Goal: Task Accomplishment & Management: Manage account settings

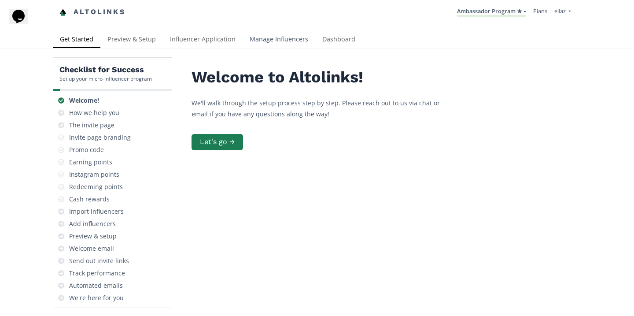
click at [288, 39] on link "Manage Influencers" at bounding box center [278, 40] width 73 height 18
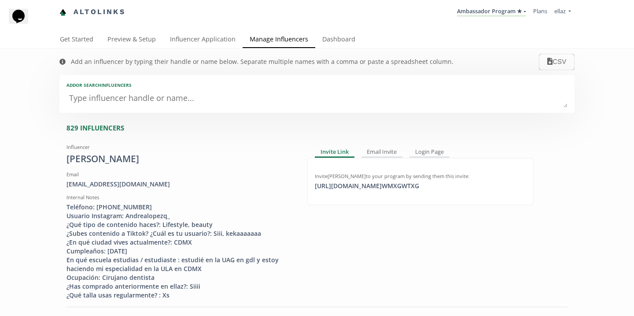
click at [185, 106] on textarea at bounding box center [316, 99] width 501 height 18
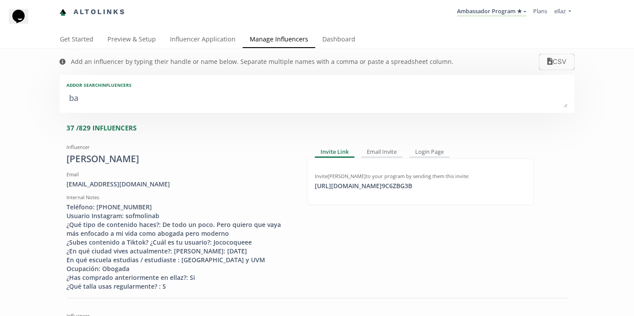
type textarea "bae"
type input "bae"
type input "BAE"
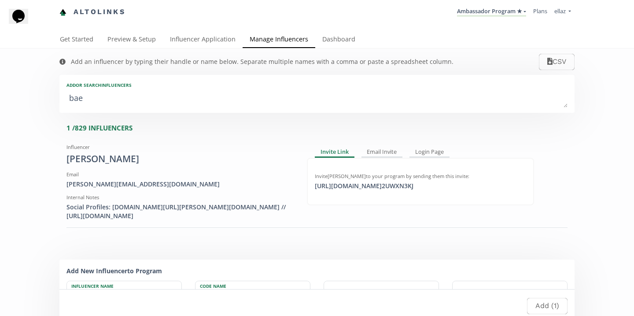
type textarea "baen"
type input "baen"
type input "BAEN"
type textarea "baena"
type input "baena"
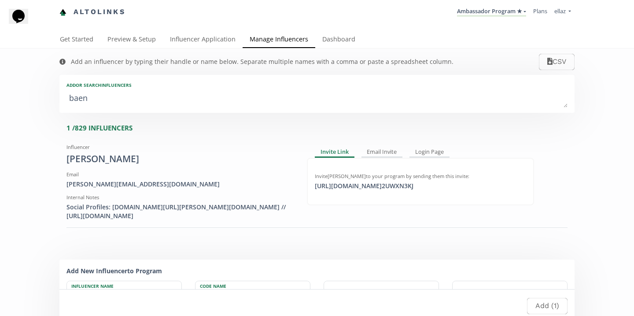
type input "BAENA"
type textarea "baena"
click at [351, 191] on div "Invite Maria Fernanda Baena Diaz to your program by sending them this invite: h…" at bounding box center [420, 182] width 227 height 48
click at [359, 185] on div "https://app.altolinks.com/invite/ 2UWXN3KJ copied" at bounding box center [363, 185] width 109 height 9
copy div "https://app.altolinks.com/invite/ 2UWXN3KJ"
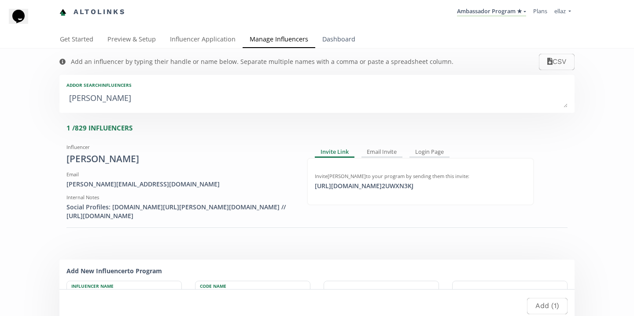
click at [351, 41] on link "Dashboard" at bounding box center [338, 40] width 47 height 18
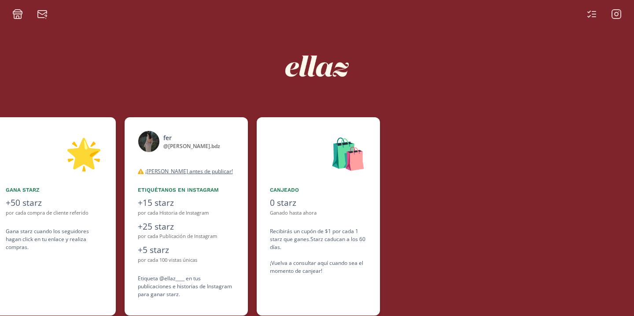
scroll to position [0, 528]
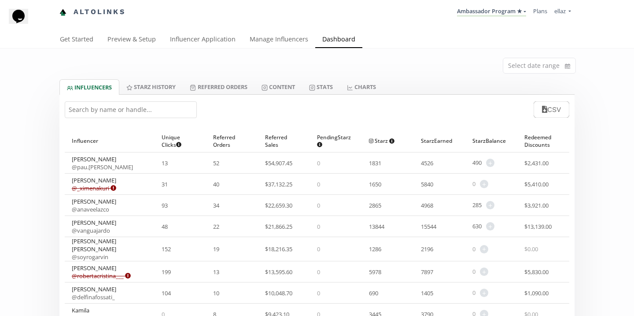
click at [109, 112] on input "text" at bounding box center [131, 109] width 132 height 17
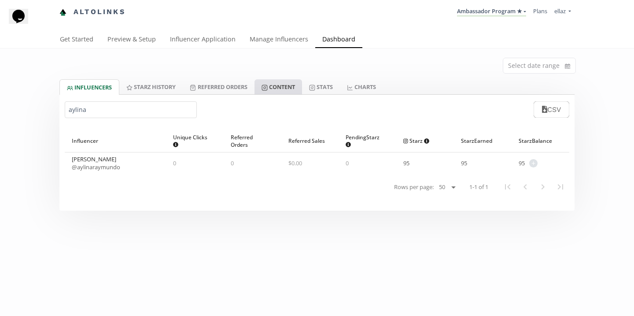
type input "aylina"
click at [532, 161] on span "+" at bounding box center [533, 163] width 8 height 8
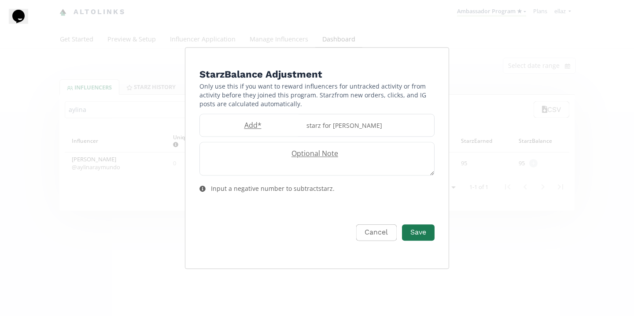
click at [232, 138] on form "Starz Balance Adjustment Only use this if you want to reward influencers for un…" at bounding box center [316, 164] width 235 height 194
click at [239, 124] on label "Add *" at bounding box center [250, 125] width 101 height 10
type input "50"
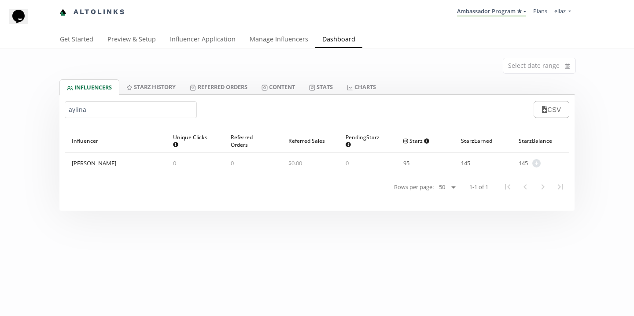
click at [304, 99] on div "aylina CSV" at bounding box center [316, 109] width 515 height 29
click at [289, 88] on link "Content" at bounding box center [278, 86] width 48 height 15
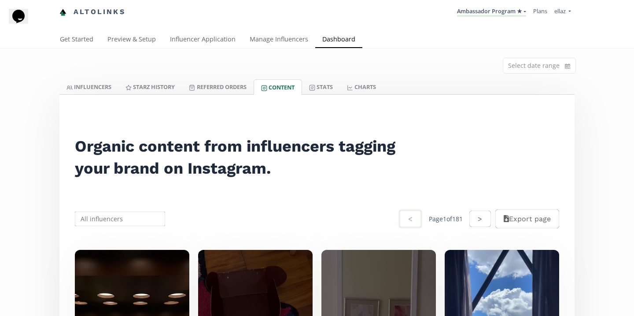
click at [132, 217] on input "text" at bounding box center [119, 218] width 93 height 17
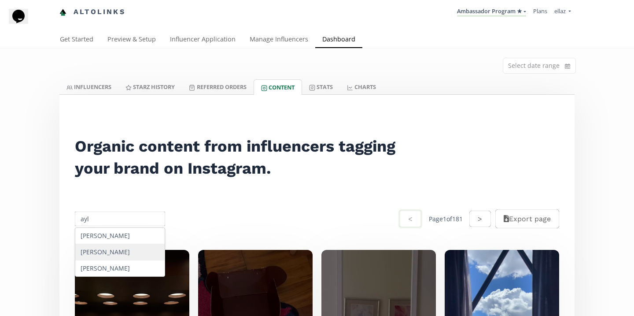
click at [132, 249] on div "Aylina Raymundo" at bounding box center [119, 252] width 89 height 16
type input "Aylina Raymundo"
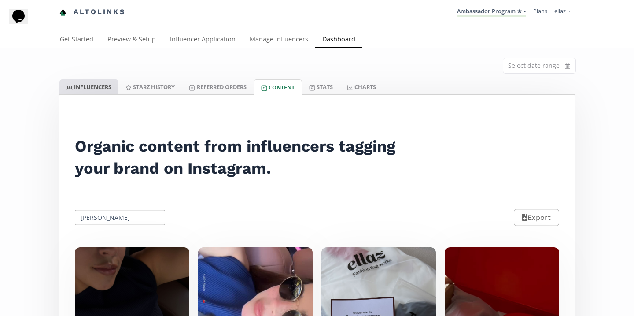
click at [94, 87] on link "INFLUENCERS" at bounding box center [88, 86] width 59 height 15
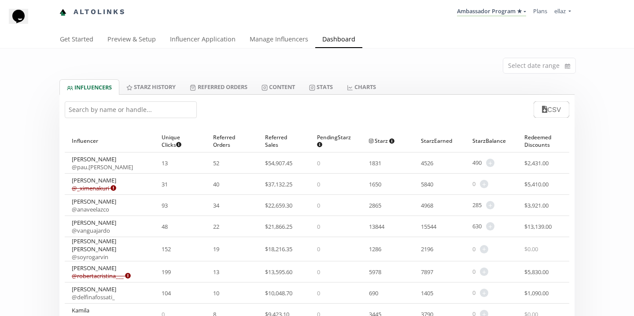
click at [123, 114] on input "text" at bounding box center [131, 109] width 132 height 17
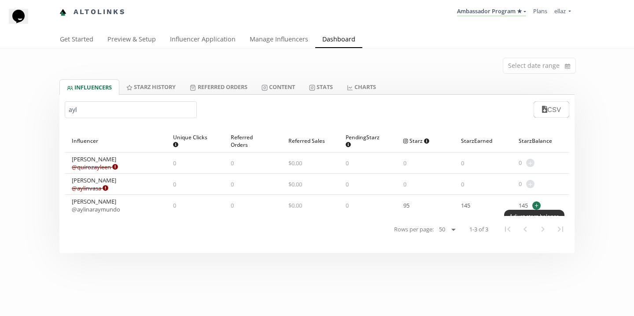
type input "ayl"
click at [535, 207] on span "+" at bounding box center [536, 205] width 8 height 8
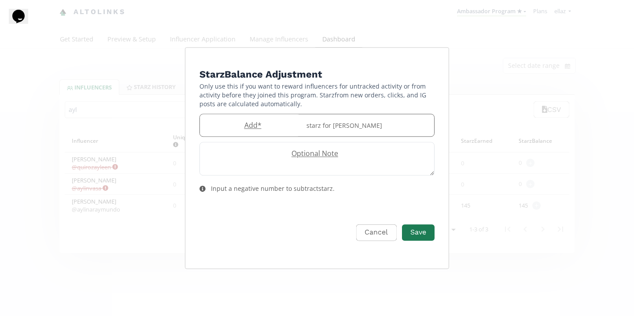
click at [249, 125] on label "Add *" at bounding box center [250, 125] width 101 height 10
type input "-50"
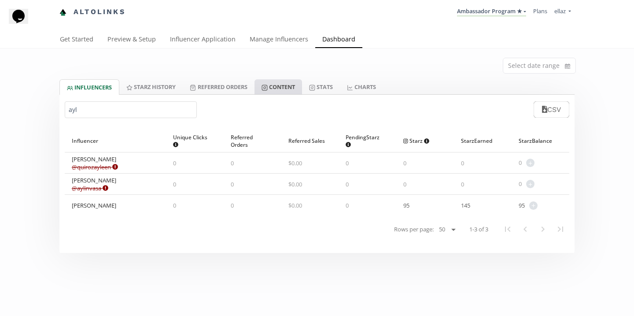
click at [279, 90] on link "Content" at bounding box center [278, 86] width 48 height 15
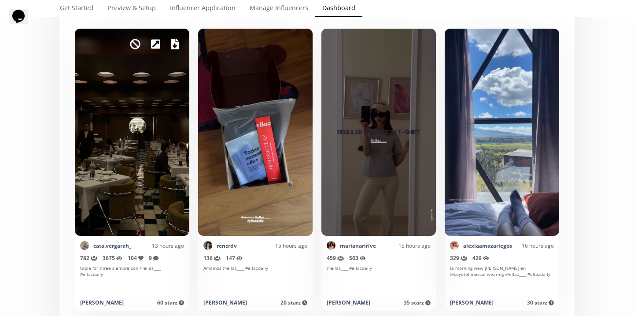
scroll to position [220, 0]
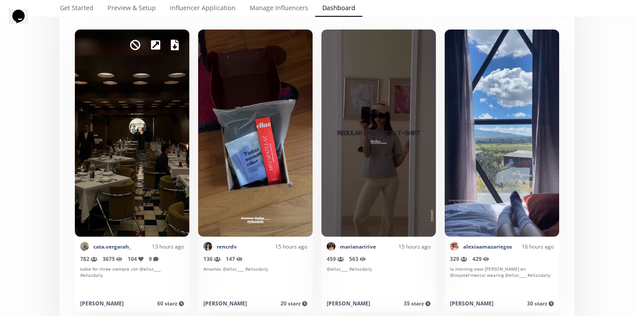
click at [155, 47] on icon at bounding box center [155, 44] width 9 height 9
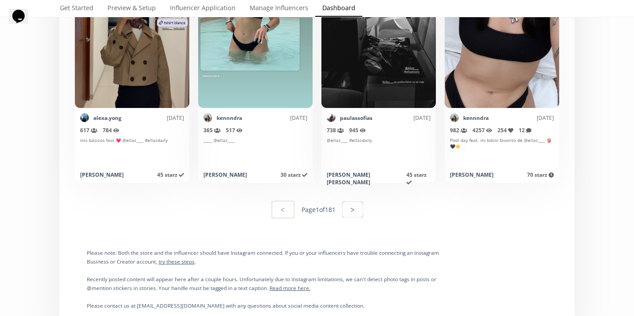
scroll to position [4415, 0]
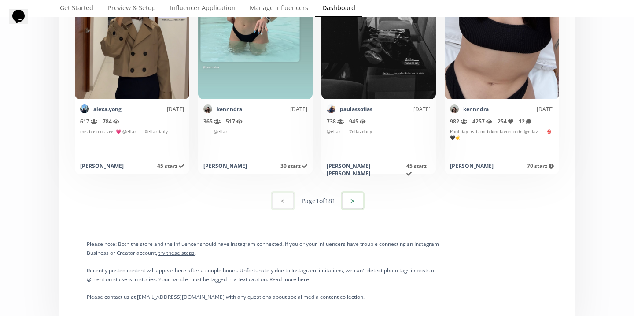
click at [356, 200] on button ">" at bounding box center [353, 200] width 24 height 19
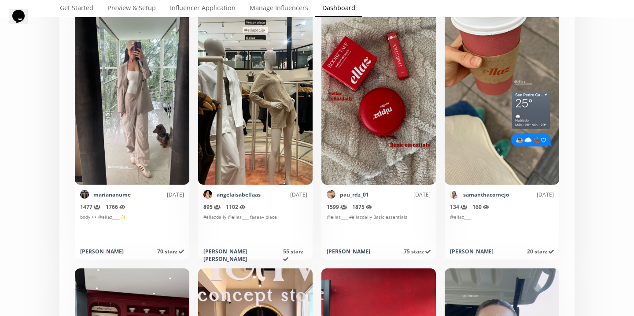
scroll to position [0, 0]
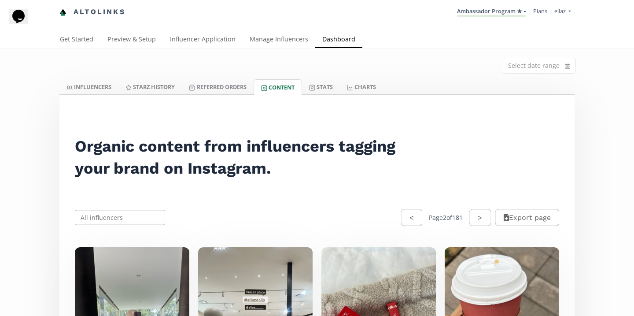
click at [109, 223] on input "text" at bounding box center [119, 217] width 93 height 17
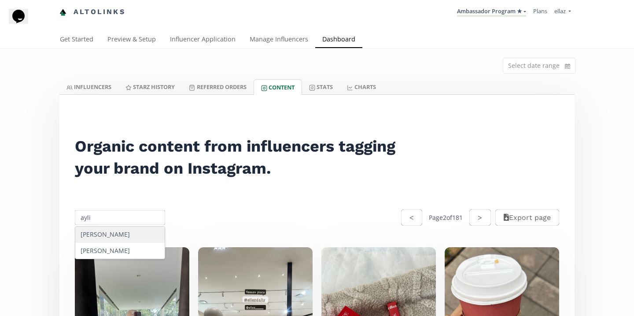
click at [122, 238] on div "Aylina Raymundo" at bounding box center [119, 234] width 89 height 16
type input "Aylina Raymundo"
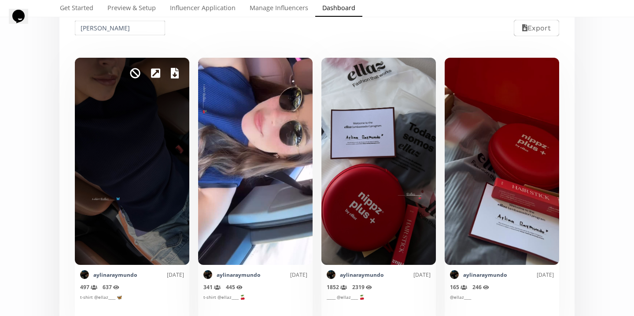
scroll to position [213, 0]
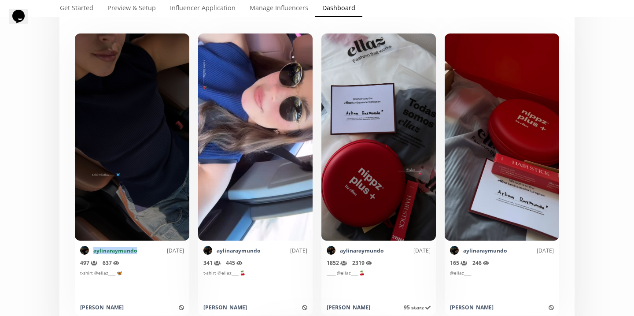
drag, startPoint x: 136, startPoint y: 250, endPoint x: 93, endPoint y: 250, distance: 43.6
click at [93, 250] on div "aylinaraymundo 9/22/2025" at bounding box center [132, 250] width 104 height 9
copy link "aylinaraymundo"
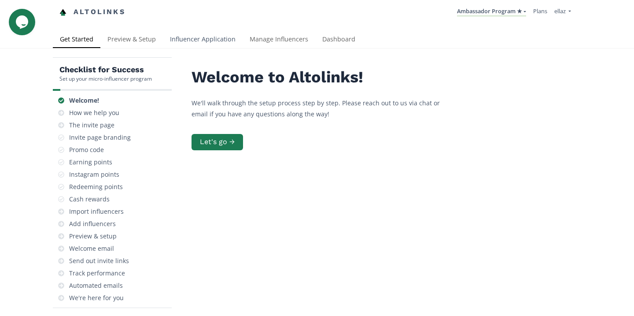
click at [218, 41] on link "Influencer Application" at bounding box center [203, 40] width 80 height 18
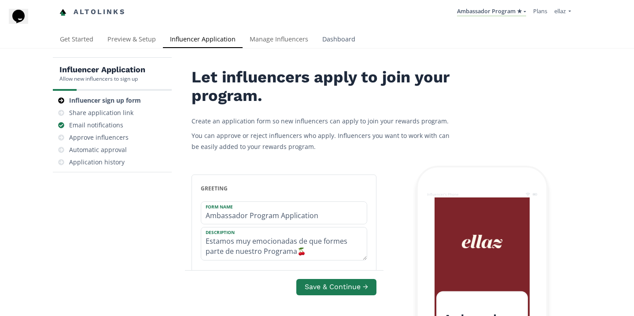
click at [344, 47] on link "Dashboard" at bounding box center [338, 40] width 47 height 18
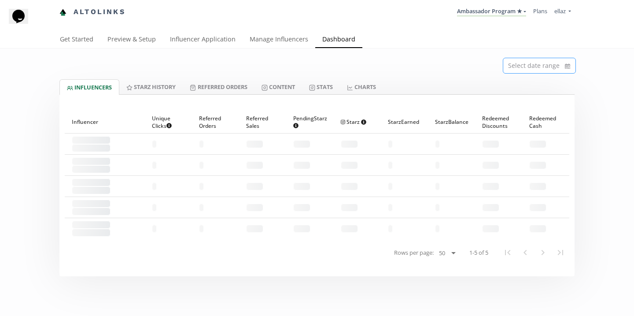
click at [528, 69] on input at bounding box center [539, 65] width 72 height 15
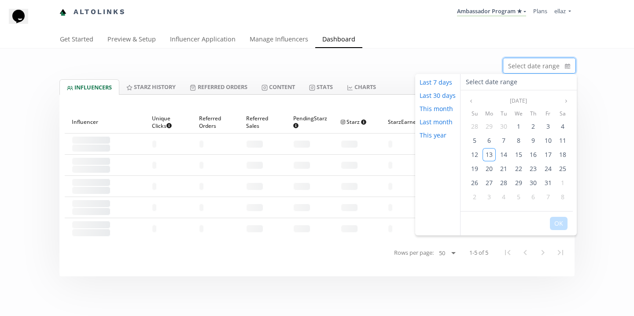
click at [444, 54] on div "Select date range" at bounding box center [317, 63] width 528 height 31
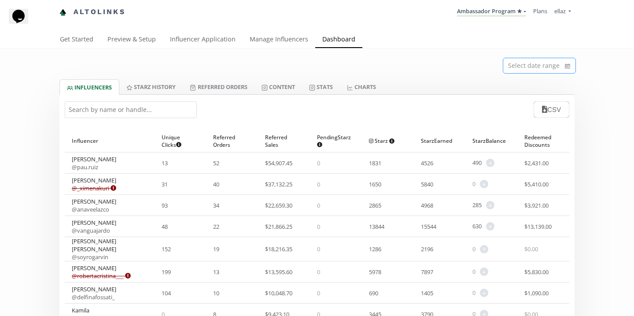
click at [533, 65] on input at bounding box center [539, 65] width 72 height 15
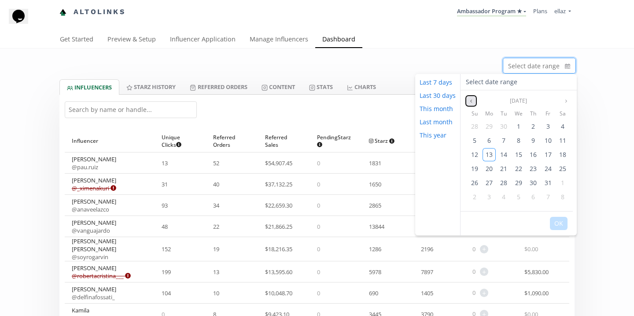
click at [470, 99] on icon "angle left" at bounding box center [471, 100] width 2 height 3
click at [470, 99] on icon "angle left" at bounding box center [470, 100] width 5 height 5
click at [479, 158] on div "13" at bounding box center [474, 154] width 13 height 13
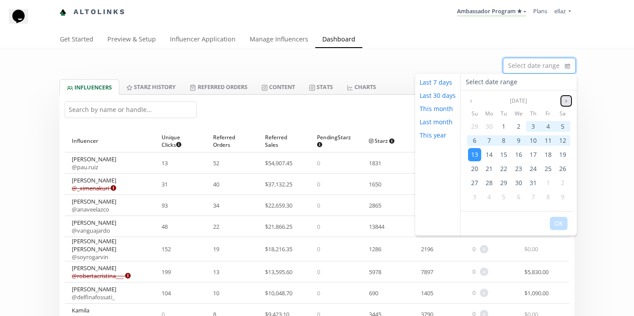
click at [566, 103] on button "Next month" at bounding box center [566, 100] width 11 height 11
click at [567, 103] on button "Next month" at bounding box center [566, 100] width 11 height 11
click at [487, 158] on div "13" at bounding box center [488, 154] width 13 height 13
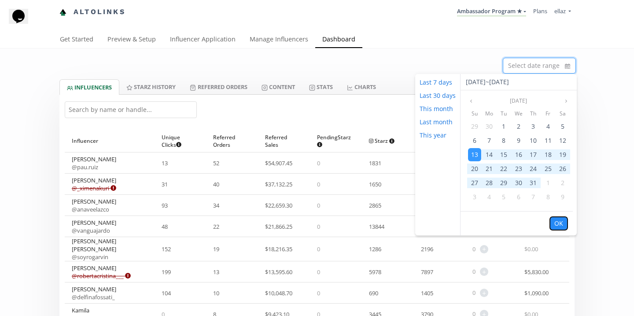
click at [557, 222] on button "OK" at bounding box center [559, 223] width 18 height 13
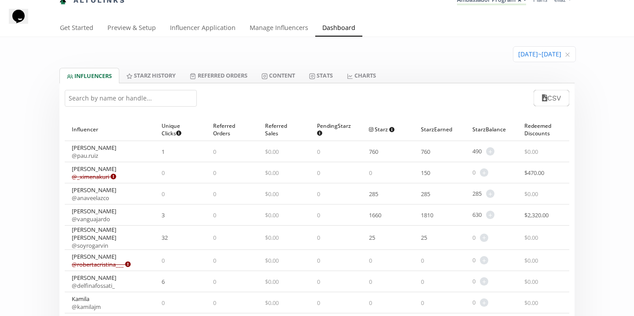
scroll to position [13, 0]
click at [551, 97] on button "CSV" at bounding box center [551, 96] width 38 height 19
click at [332, 74] on link "Stats" at bounding box center [321, 73] width 38 height 15
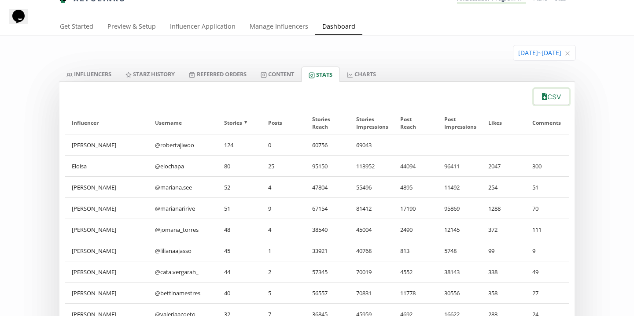
click at [547, 103] on button "CSV" at bounding box center [551, 96] width 38 height 19
click at [517, 56] on input at bounding box center [544, 52] width 62 height 15
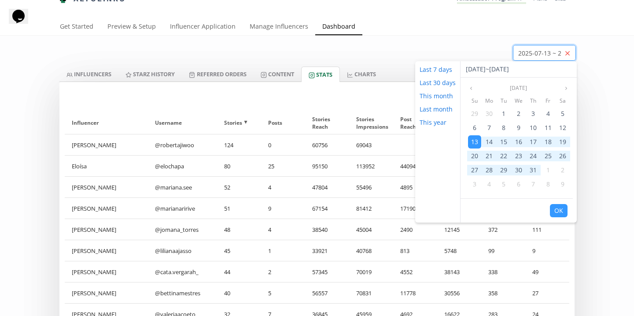
click at [569, 53] on icon "close" at bounding box center [567, 53] width 5 height 5
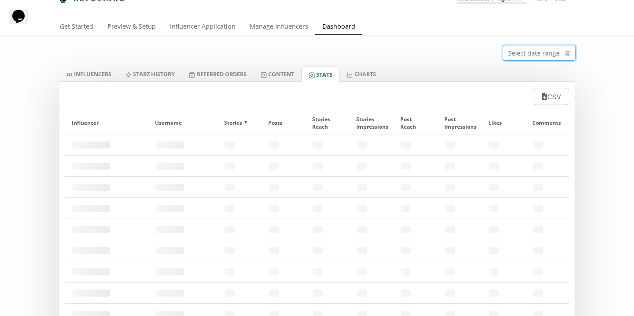
click at [522, 56] on input at bounding box center [539, 52] width 72 height 15
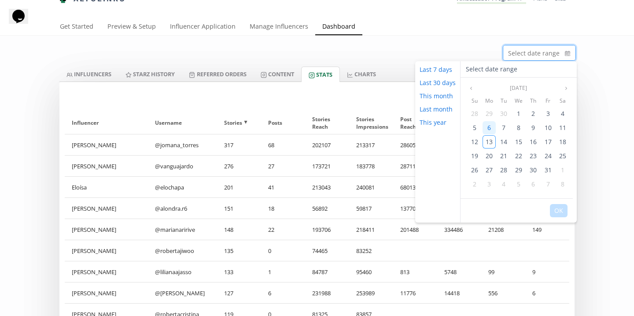
click at [491, 126] on div "6" at bounding box center [488, 127] width 13 height 13
click at [472, 142] on span "12" at bounding box center [474, 141] width 7 height 8
click at [558, 213] on button "OK" at bounding box center [559, 210] width 18 height 13
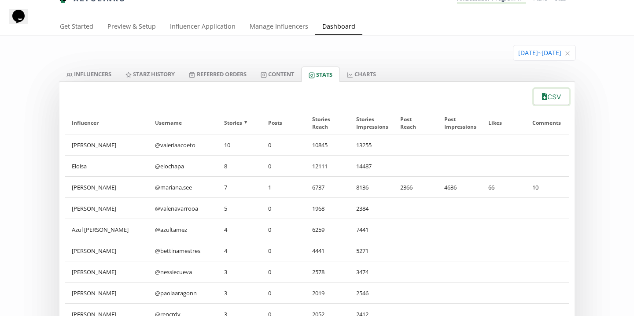
click at [549, 103] on button "CSV" at bounding box center [551, 96] width 38 height 19
click at [107, 78] on link "INFLUENCERS" at bounding box center [88, 73] width 59 height 15
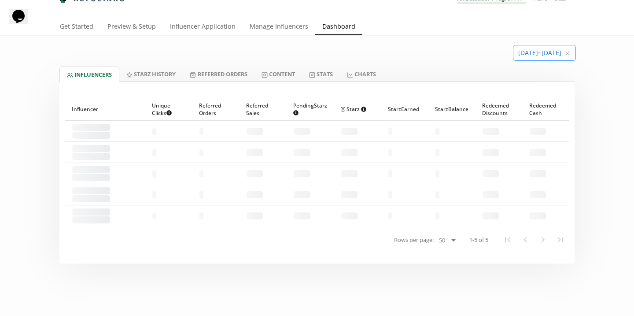
click at [524, 58] on input at bounding box center [544, 52] width 62 height 15
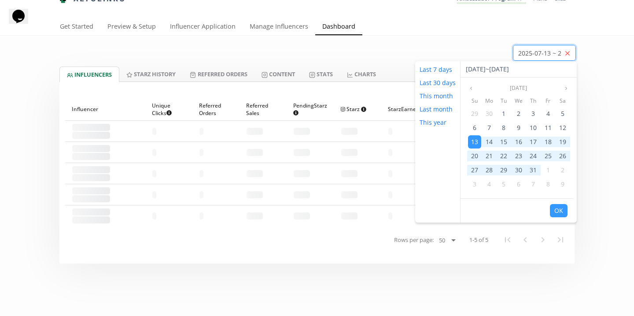
click at [567, 55] on icon "close" at bounding box center [567, 53] width 5 height 5
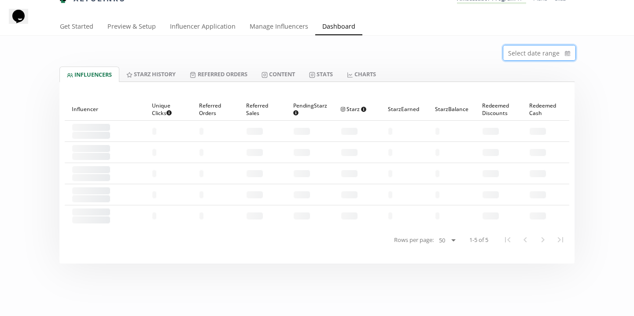
click at [538, 52] on input at bounding box center [539, 52] width 72 height 15
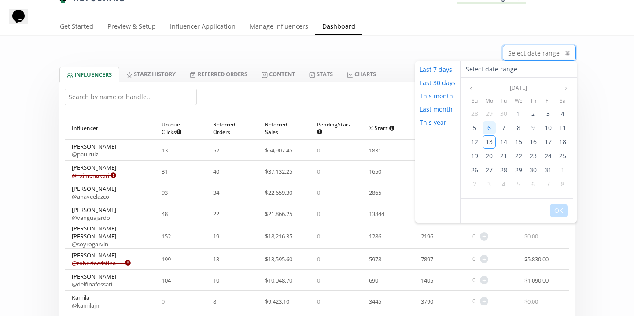
click at [488, 130] on span "6" at bounding box center [489, 127] width 4 height 8
click at [478, 141] on div "12" at bounding box center [474, 141] width 13 height 13
click at [554, 212] on button "OK" at bounding box center [559, 210] width 18 height 13
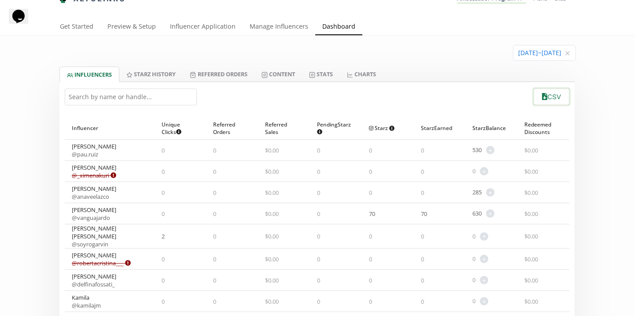
click at [541, 103] on button "CSV" at bounding box center [551, 96] width 38 height 19
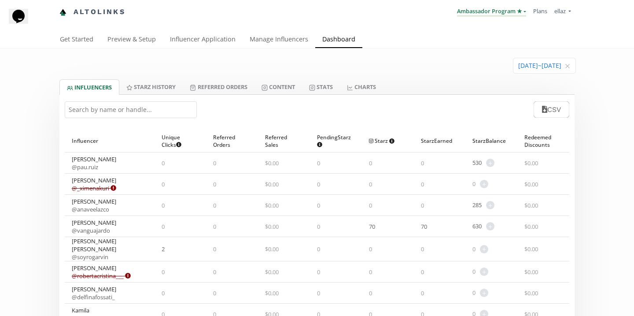
click at [511, 10] on link "Ambassador Program ★" at bounding box center [491, 12] width 69 height 10
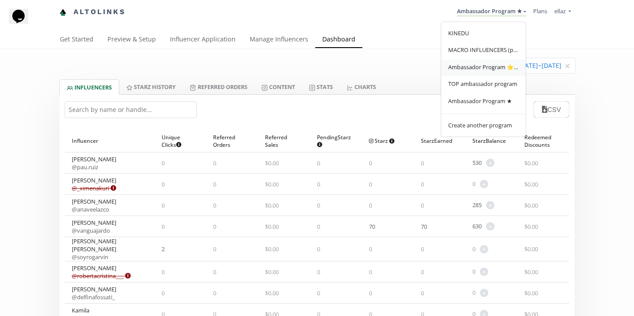
click at [499, 64] on span "Ambassador Program ⭐️⭐️" at bounding box center [483, 67] width 70 height 8
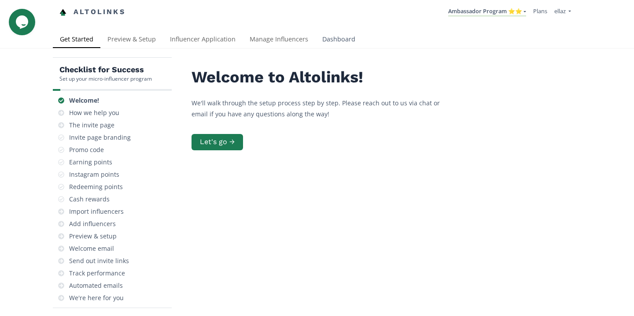
click at [340, 44] on link "Dashboard" at bounding box center [338, 40] width 47 height 18
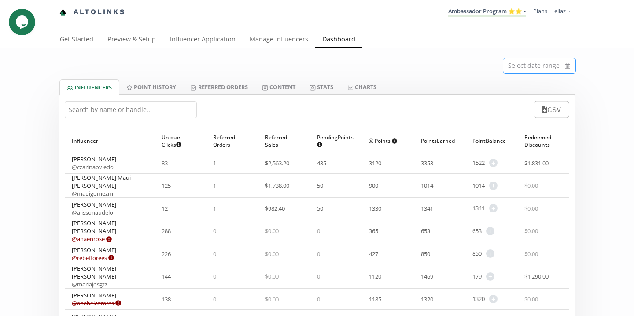
click at [532, 70] on input at bounding box center [539, 65] width 72 height 15
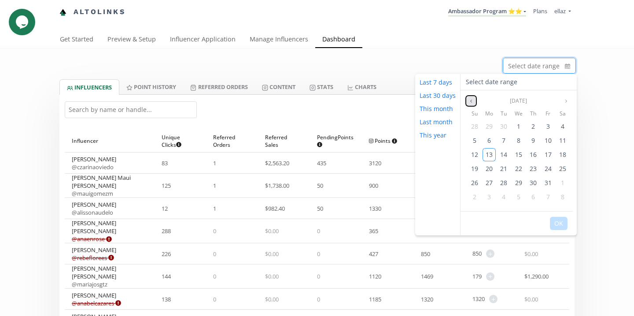
click at [472, 98] on icon "angle left" at bounding box center [470, 100] width 5 height 5
click at [476, 156] on span "13" at bounding box center [474, 154] width 7 height 8
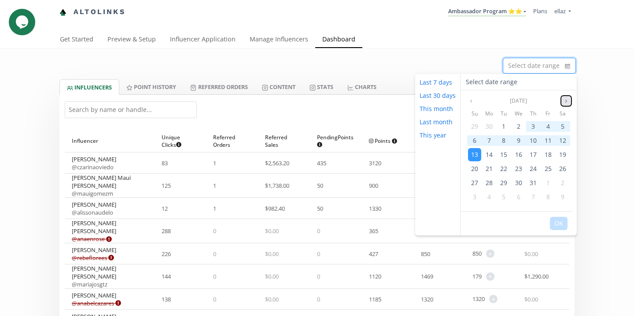
click at [566, 101] on icon "angle right" at bounding box center [565, 100] width 5 height 5
click at [489, 155] on span "13" at bounding box center [488, 154] width 7 height 8
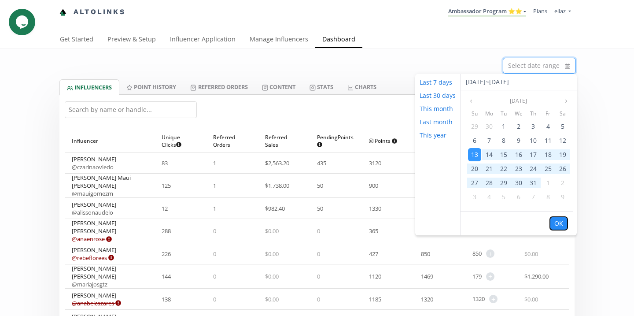
click at [561, 226] on button "OK" at bounding box center [559, 223] width 18 height 13
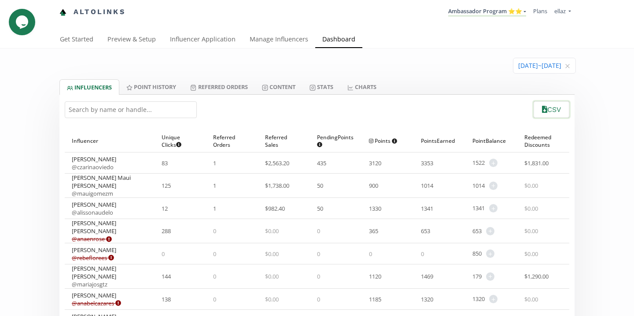
click at [548, 112] on button "CSV" at bounding box center [551, 109] width 38 height 19
click at [333, 91] on link "Stats" at bounding box center [321, 86] width 38 height 15
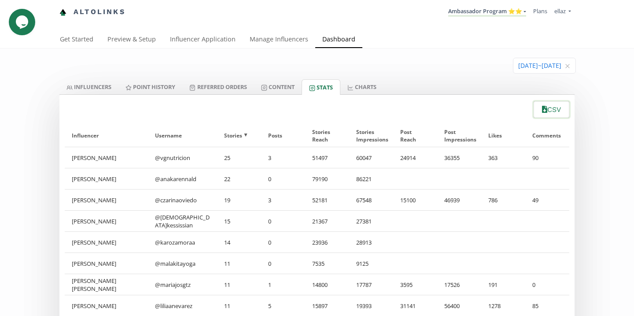
click at [547, 110] on button "CSV" at bounding box center [551, 109] width 38 height 19
click at [568, 69] on icon "close" at bounding box center [567, 65] width 5 height 5
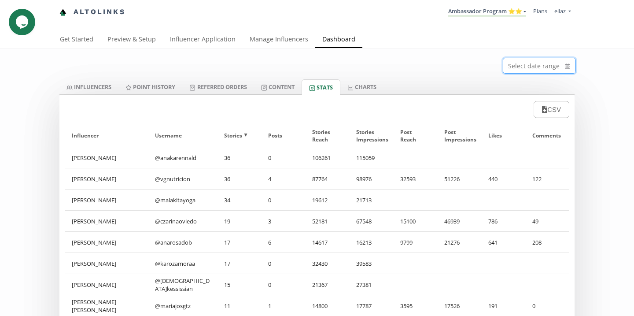
click at [529, 61] on input at bounding box center [539, 65] width 72 height 15
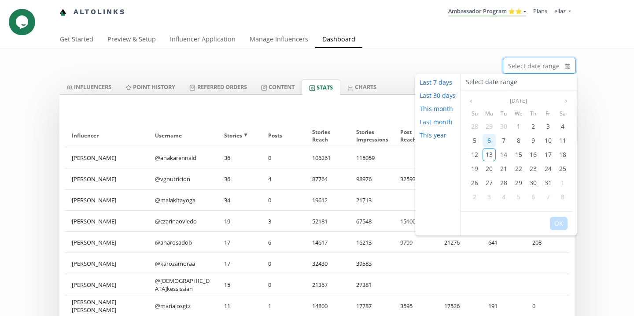
click at [489, 138] on span "6" at bounding box center [489, 140] width 4 height 8
click at [473, 156] on span "12" at bounding box center [474, 154] width 7 height 8
click at [561, 224] on button "OK" at bounding box center [559, 223] width 18 height 13
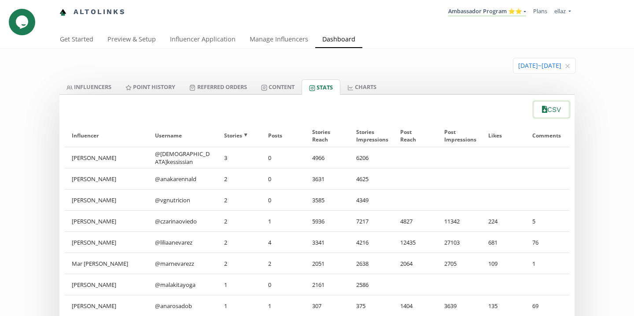
click at [554, 110] on button "CSV" at bounding box center [551, 109] width 38 height 19
click at [96, 82] on link "INFLUENCERS" at bounding box center [88, 86] width 59 height 15
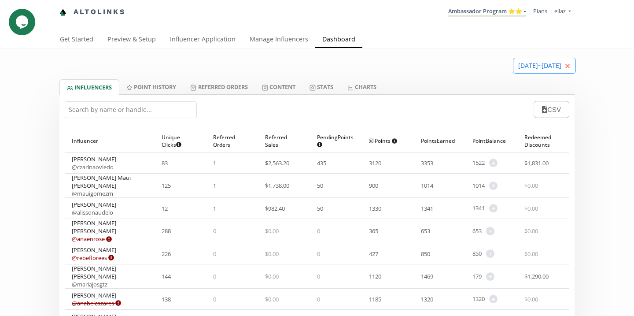
click at [567, 68] on icon "close" at bounding box center [567, 65] width 5 height 5
click at [532, 69] on input at bounding box center [539, 65] width 72 height 15
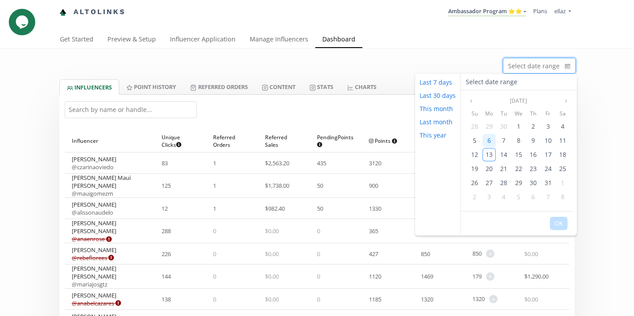
click at [491, 136] on div "6" at bounding box center [488, 140] width 13 height 13
click at [479, 154] on div "12" at bounding box center [474, 154] width 13 height 13
click at [556, 227] on button "OK" at bounding box center [559, 223] width 18 height 13
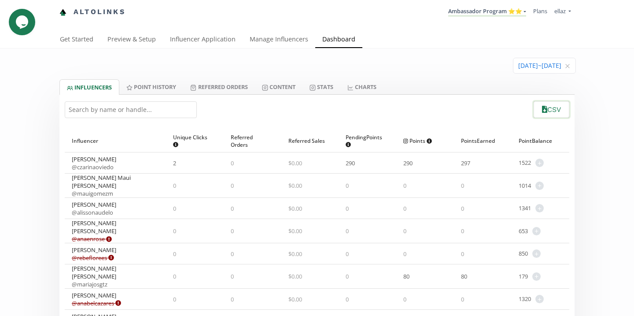
click at [548, 114] on button "CSV" at bounding box center [551, 109] width 38 height 19
click at [517, 15] on link "Ambassador Program ⭐️⭐️" at bounding box center [487, 12] width 78 height 10
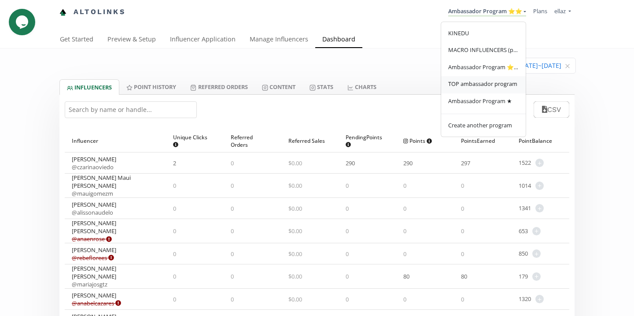
click at [494, 87] on span "TOP ambassador program" at bounding box center [482, 84] width 69 height 8
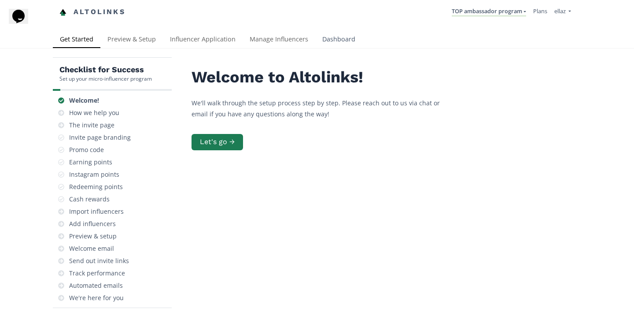
click at [341, 42] on link "Dashboard" at bounding box center [338, 40] width 47 height 18
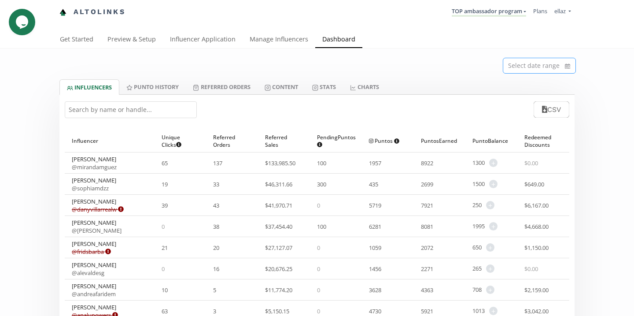
click at [536, 70] on input at bounding box center [539, 65] width 72 height 15
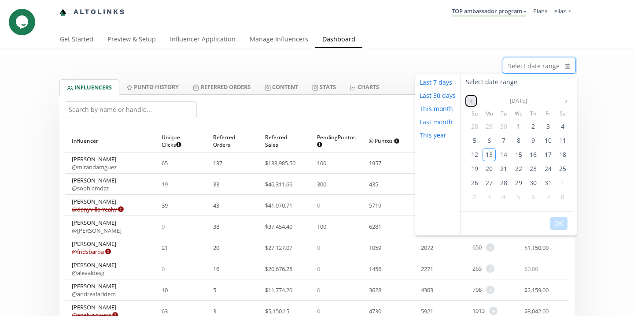
click at [471, 96] on button "Previous month" at bounding box center [471, 100] width 11 height 11
click at [476, 153] on span "13" at bounding box center [474, 154] width 7 height 8
click at [566, 101] on icon "angle right" at bounding box center [565, 100] width 5 height 5
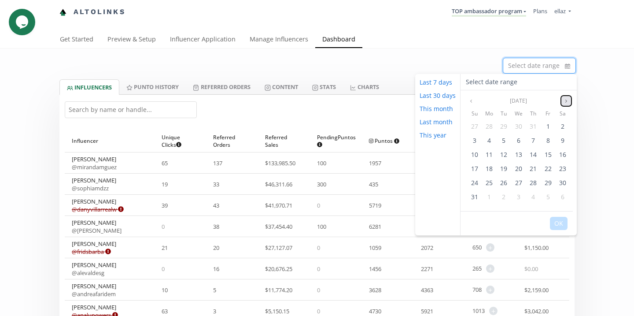
click at [566, 101] on icon "angle right" at bounding box center [565, 100] width 5 height 5
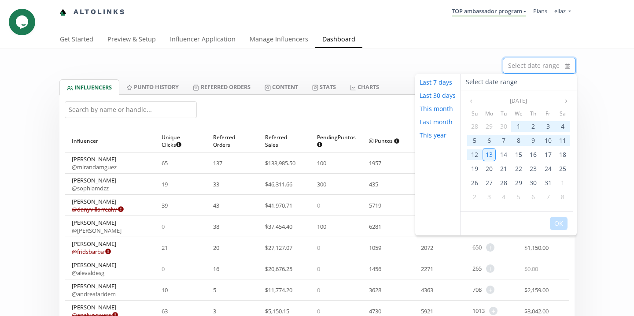
click at [488, 158] on span "13" at bounding box center [488, 154] width 7 height 8
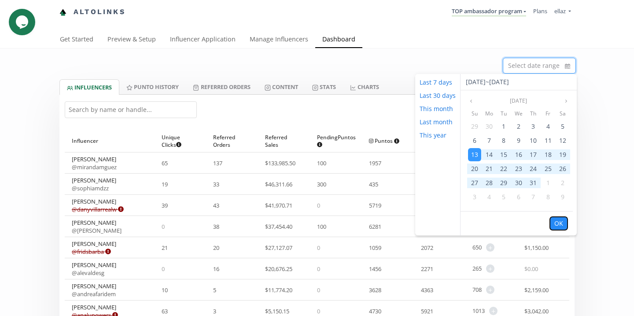
click at [558, 229] on button "OK" at bounding box center [559, 223] width 18 height 13
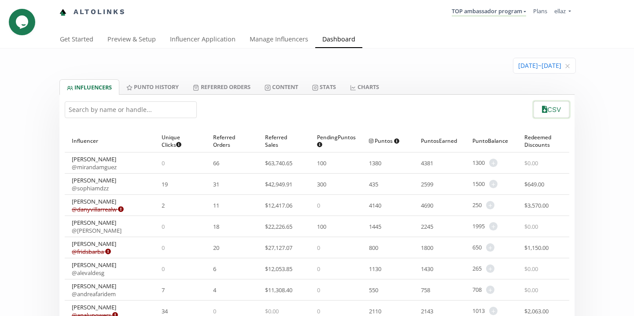
click at [555, 114] on button "CSV" at bounding box center [551, 109] width 38 height 19
click at [334, 90] on link "Stats" at bounding box center [324, 86] width 38 height 15
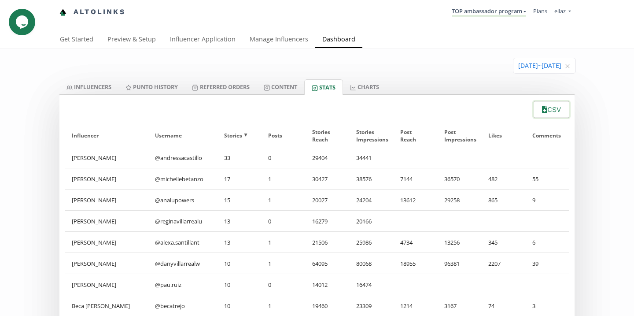
click at [560, 104] on button "CSV" at bounding box center [551, 109] width 38 height 19
click at [567, 64] on icon "close" at bounding box center [567, 65] width 5 height 5
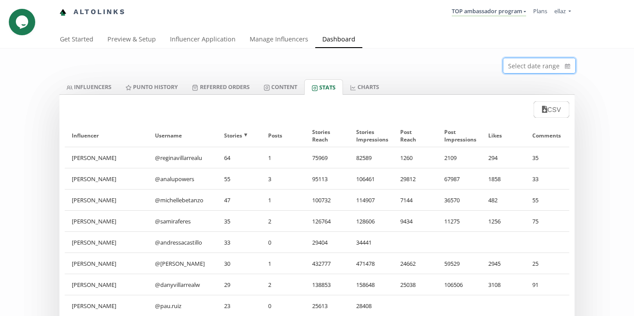
click at [526, 64] on input at bounding box center [539, 65] width 72 height 15
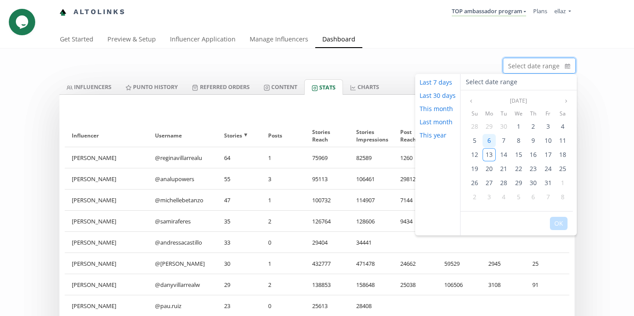
click at [491, 143] on div "6" at bounding box center [488, 140] width 13 height 13
click at [475, 151] on span "12" at bounding box center [474, 154] width 7 height 8
click at [554, 222] on button "OK" at bounding box center [559, 223] width 18 height 13
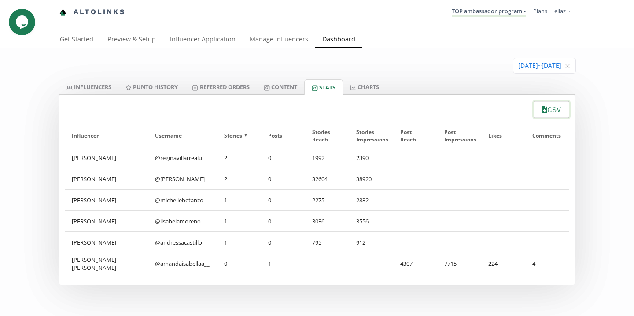
click at [554, 114] on button "CSV" at bounding box center [551, 109] width 38 height 19
click at [99, 81] on link "INFLUENCERS" at bounding box center [88, 86] width 59 height 15
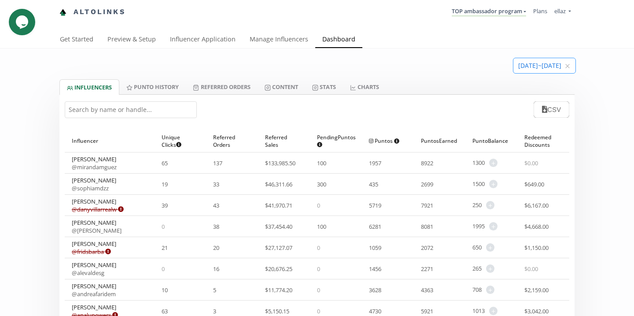
click at [570, 63] on input at bounding box center [544, 65] width 62 height 15
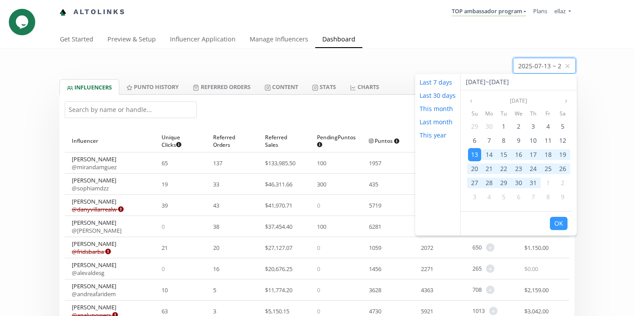
click at [563, 66] on input at bounding box center [544, 65] width 62 height 15
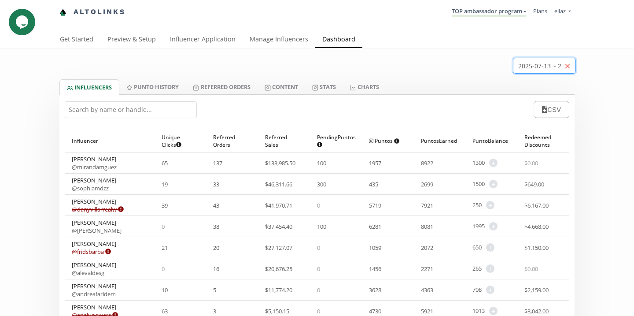
click at [565, 66] on icon "close" at bounding box center [567, 65] width 5 height 5
click at [522, 65] on input at bounding box center [539, 65] width 72 height 15
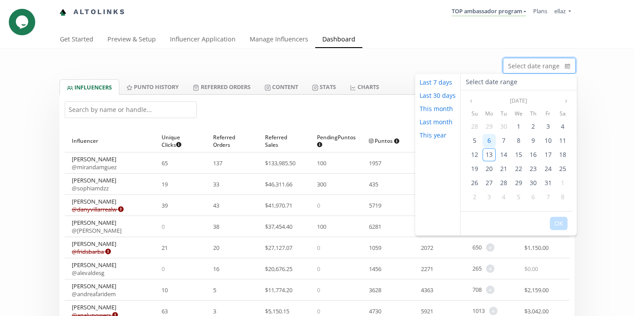
click at [488, 139] on span "6" at bounding box center [489, 140] width 4 height 8
click at [477, 150] on span "12" at bounding box center [474, 154] width 7 height 8
click at [562, 225] on button "OK" at bounding box center [559, 223] width 18 height 13
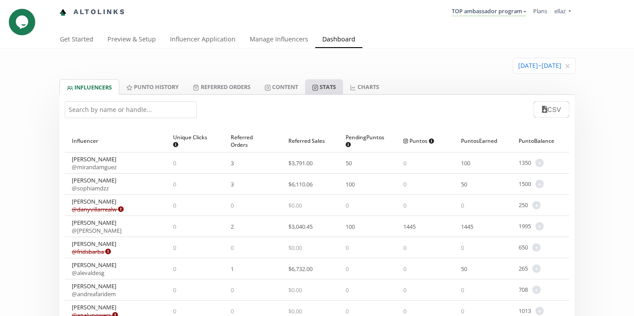
click at [332, 84] on link "Stats" at bounding box center [324, 86] width 38 height 15
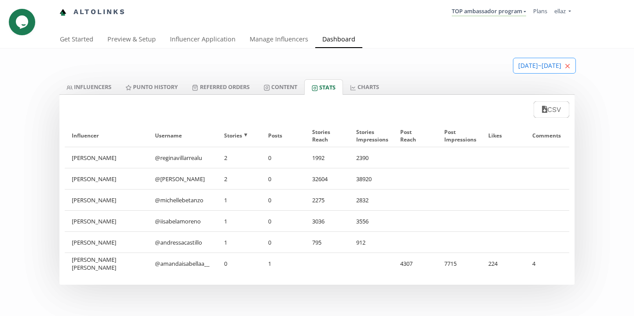
click at [567, 67] on icon "close" at bounding box center [567, 65] width 5 height 5
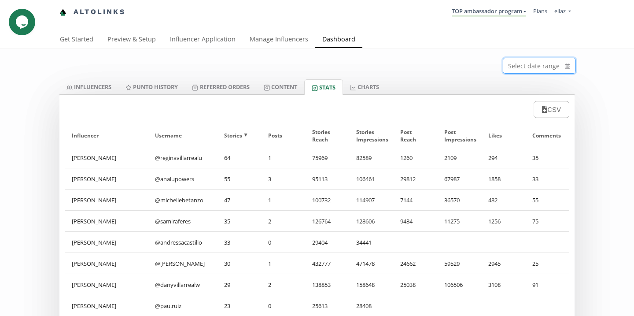
click at [532, 67] on input at bounding box center [539, 65] width 72 height 15
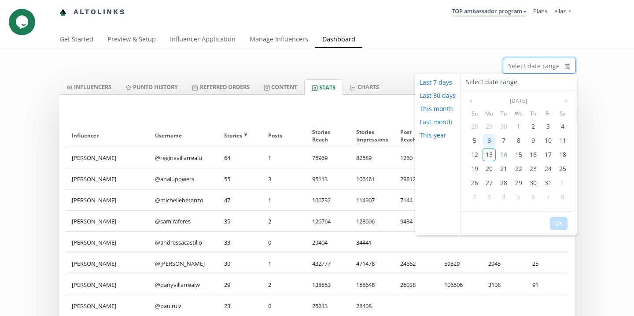
click at [488, 139] on span "6" at bounding box center [489, 140] width 4 height 8
click at [477, 153] on div "12" at bounding box center [474, 154] width 13 height 13
click at [557, 222] on button "OK" at bounding box center [559, 223] width 18 height 13
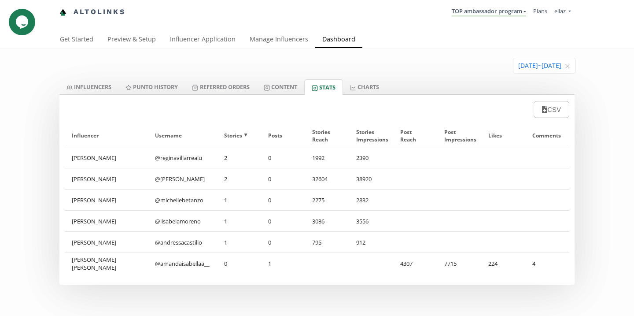
click at [100, 79] on div "[DATE] ~ [DATE]" at bounding box center [317, 63] width 528 height 31
click at [97, 88] on link "INFLUENCERS" at bounding box center [88, 86] width 59 height 15
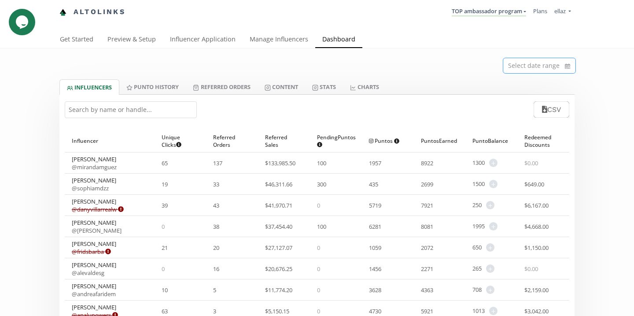
click at [545, 62] on input at bounding box center [539, 65] width 72 height 15
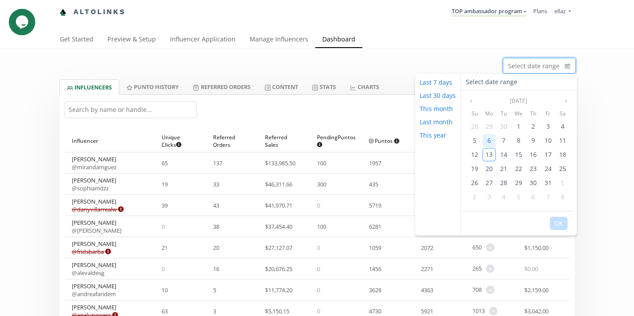
click at [488, 140] on span "6" at bounding box center [489, 140] width 4 height 8
click at [477, 154] on div "12" at bounding box center [474, 154] width 13 height 13
click at [560, 221] on button "OK" at bounding box center [559, 223] width 18 height 13
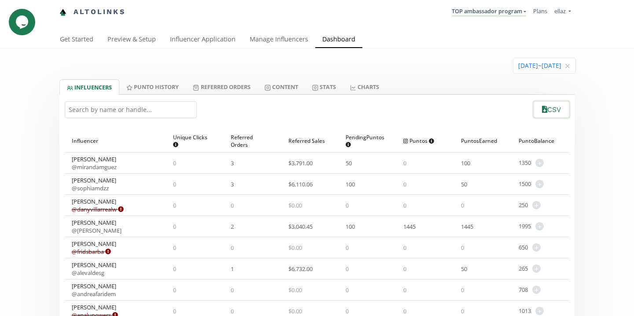
click at [551, 110] on button "CSV" at bounding box center [551, 109] width 38 height 19
click at [236, 87] on link "Referred Orders" at bounding box center [221, 86] width 71 height 15
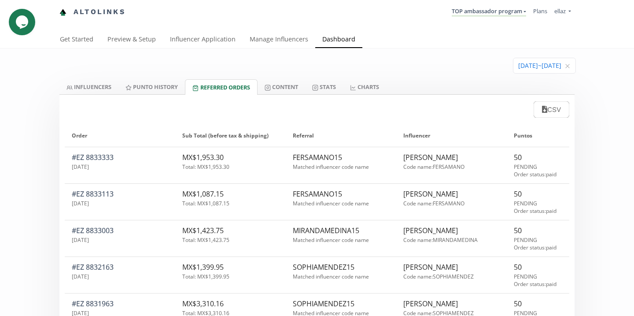
click at [345, 95] on div "CSV" at bounding box center [316, 107] width 515 height 24
click at [327, 89] on link "Stats" at bounding box center [324, 86] width 38 height 15
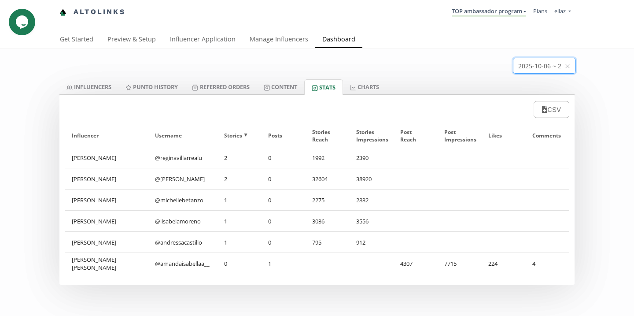
click at [531, 69] on input at bounding box center [544, 65] width 62 height 15
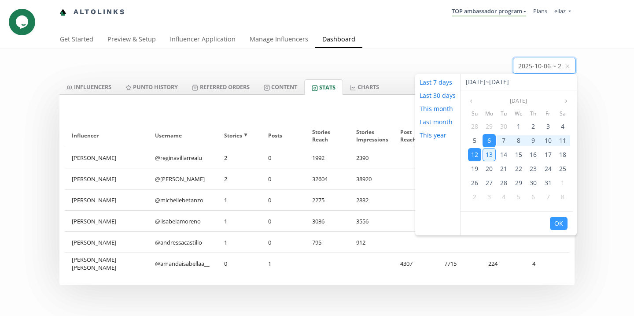
click at [491, 153] on span "13" at bounding box center [488, 154] width 7 height 8
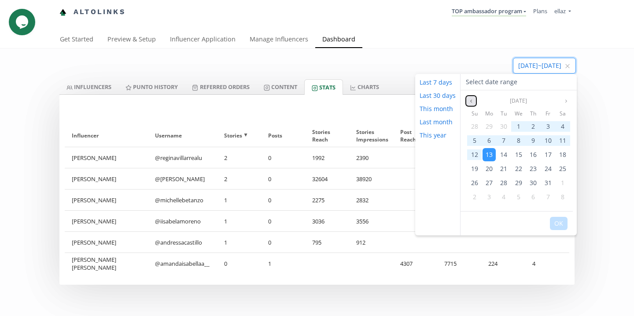
click at [470, 98] on icon "angle left" at bounding box center [470, 100] width 5 height 5
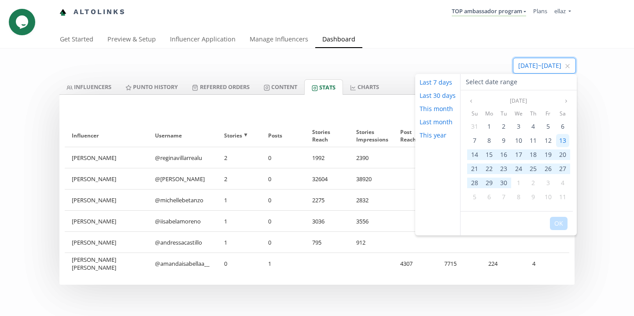
click at [559, 139] on span "13" at bounding box center [562, 140] width 7 height 8
click at [555, 224] on button "OK" at bounding box center [559, 223] width 18 height 13
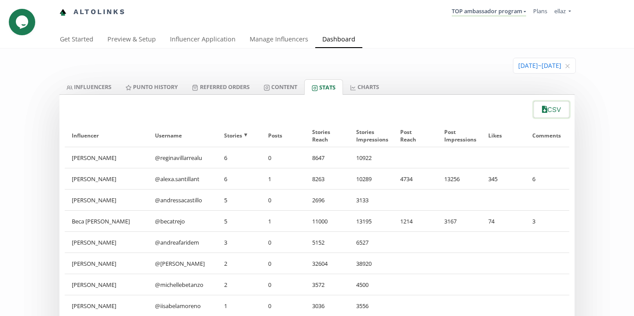
click at [543, 110] on icon "button" at bounding box center [544, 109] width 5 height 7
click at [504, 10] on link "TOP ambassador program" at bounding box center [488, 12] width 74 height 10
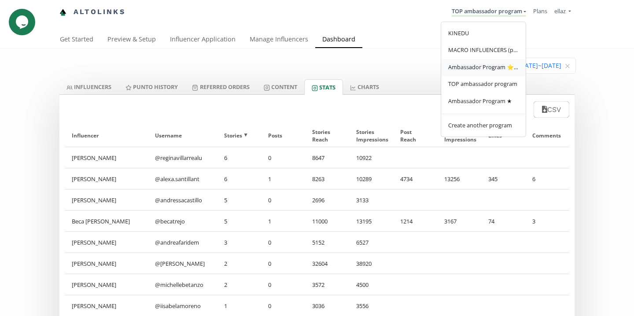
click at [495, 65] on span "Ambassador Program ⭐️⭐️" at bounding box center [483, 67] width 70 height 8
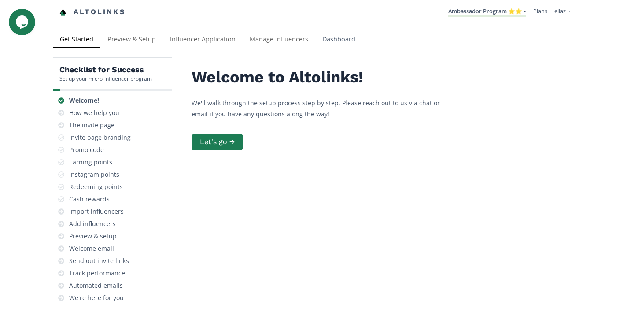
click at [322, 33] on link "Dashboard" at bounding box center [338, 40] width 47 height 18
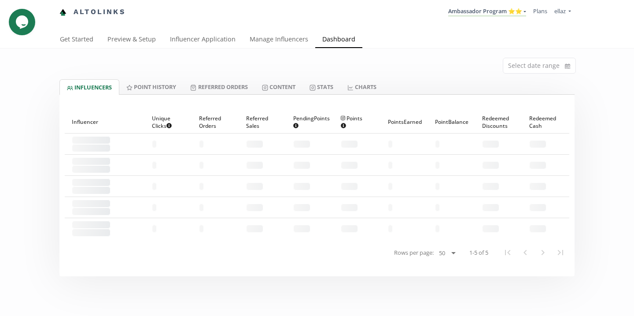
click at [524, 78] on div "Select date range" at bounding box center [317, 63] width 528 height 31
click at [524, 72] on input at bounding box center [539, 65] width 72 height 15
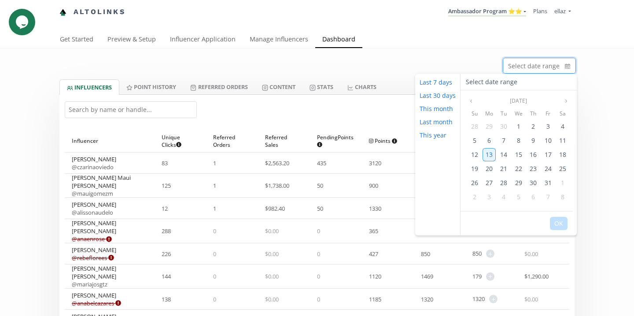
click at [490, 154] on span "13" at bounding box center [488, 154] width 7 height 8
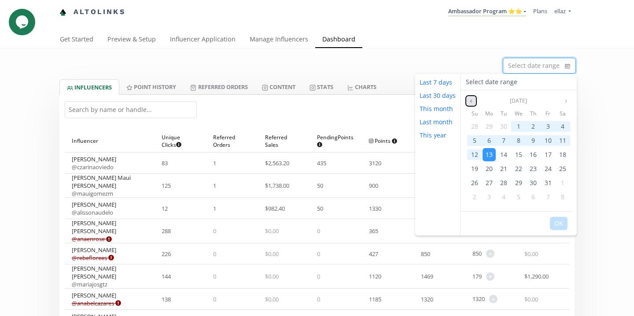
click at [470, 99] on icon "angle left" at bounding box center [470, 100] width 5 height 5
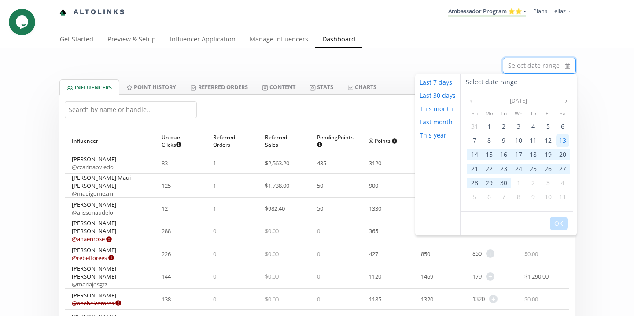
click at [564, 139] on span "13" at bounding box center [562, 140] width 7 height 8
click at [559, 222] on button "OK" at bounding box center [559, 223] width 18 height 13
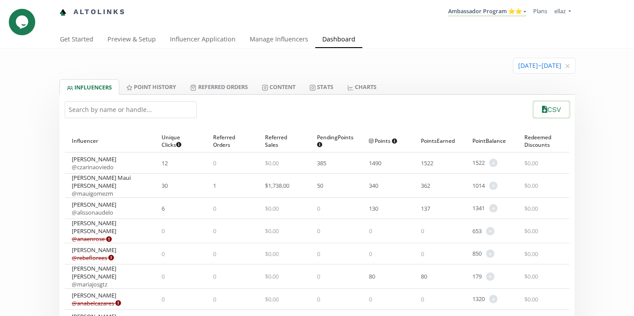
click at [547, 114] on button "CSV" at bounding box center [551, 109] width 38 height 19
click at [324, 84] on link "Stats" at bounding box center [321, 86] width 38 height 15
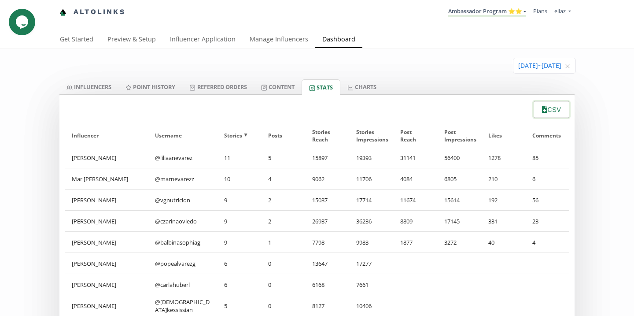
click at [543, 109] on icon "button" at bounding box center [544, 109] width 5 height 7
click at [491, 10] on link "Ambassador Program ⭐️⭐️" at bounding box center [487, 12] width 78 height 10
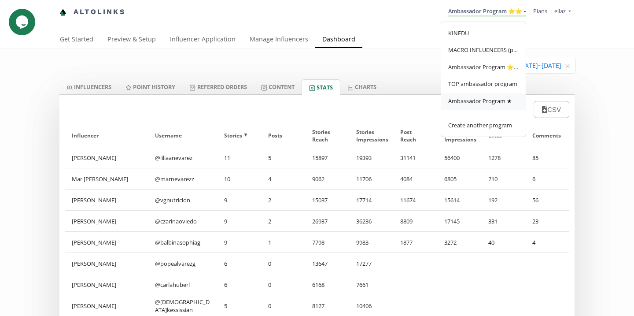
click at [486, 96] on link "Ambassador Program ★" at bounding box center [483, 101] width 84 height 17
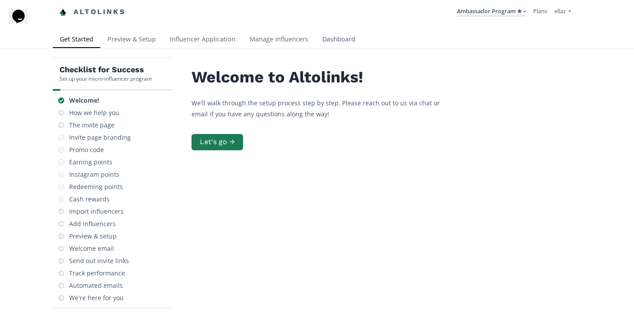
click at [340, 37] on link "Dashboard" at bounding box center [338, 40] width 47 height 18
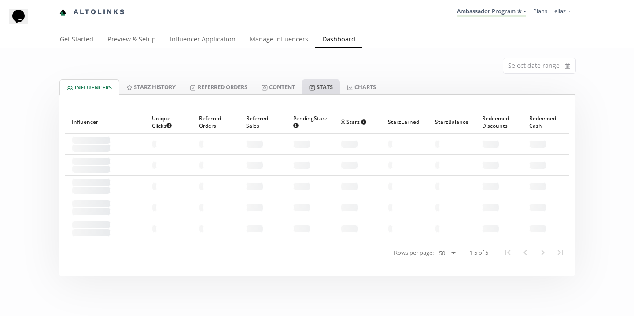
click at [327, 89] on link "Stats" at bounding box center [321, 86] width 38 height 15
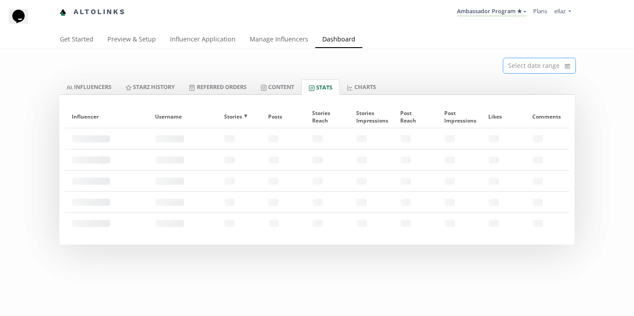
click at [529, 66] on input at bounding box center [539, 65] width 72 height 15
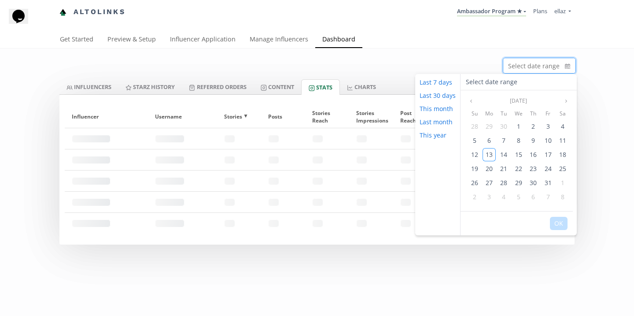
click at [473, 39] on div "Get Started Preview & Setup Influencer Application Manage Influencers Dashboard" at bounding box center [313, 39] width 521 height 17
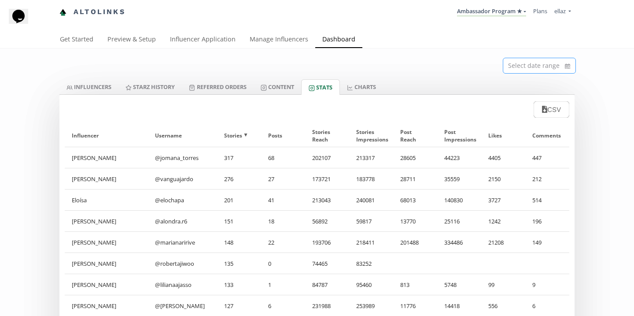
click at [528, 65] on input at bounding box center [539, 65] width 72 height 15
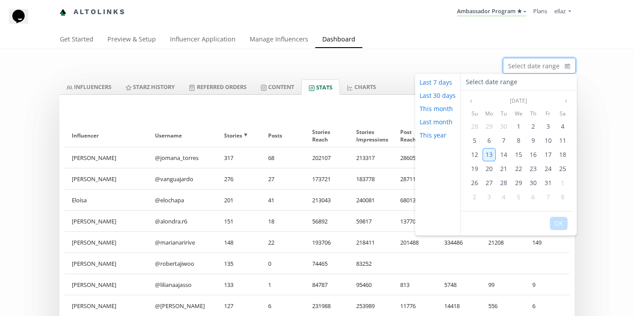
click at [490, 151] on span "13" at bounding box center [488, 154] width 7 height 8
click at [470, 101] on icon "angle left" at bounding box center [470, 100] width 5 height 5
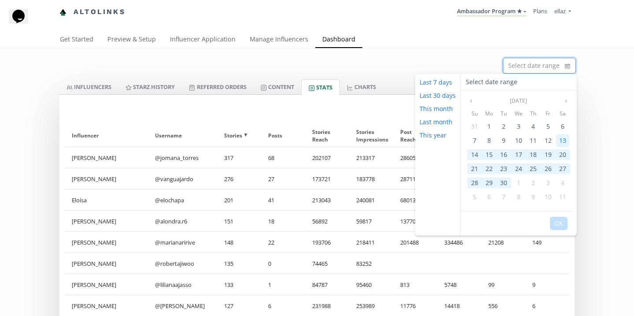
click at [560, 140] on span "13" at bounding box center [562, 140] width 7 height 8
click at [558, 220] on button "OK" at bounding box center [559, 223] width 18 height 13
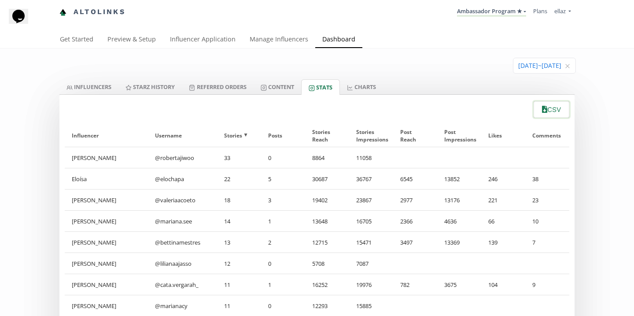
click at [547, 113] on button "CSV" at bounding box center [551, 109] width 38 height 19
click at [197, 32] on link "Influencer Application" at bounding box center [203, 40] width 80 height 18
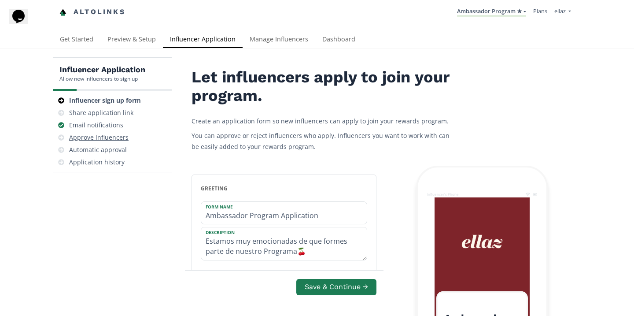
click at [96, 137] on div "Approve influencers" at bounding box center [98, 137] width 59 height 9
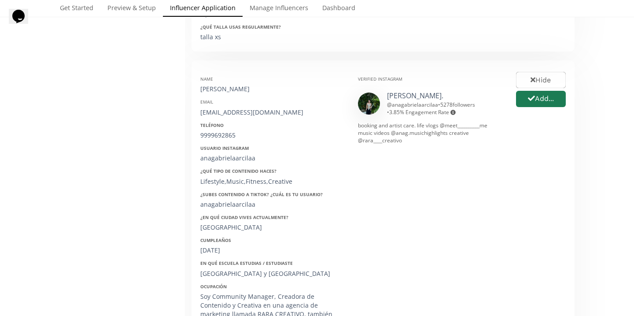
scroll to position [411, 0]
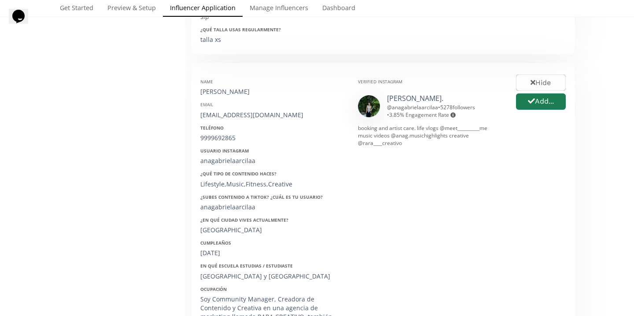
click at [229, 90] on div "Ana Gabriela" at bounding box center [272, 91] width 144 height 9
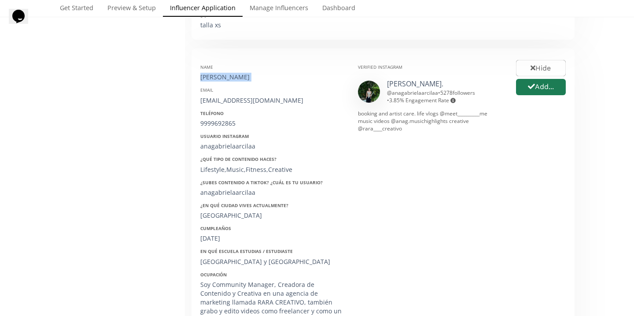
scroll to position [427, 0]
click at [538, 83] on button "Add..." at bounding box center [540, 85] width 52 height 19
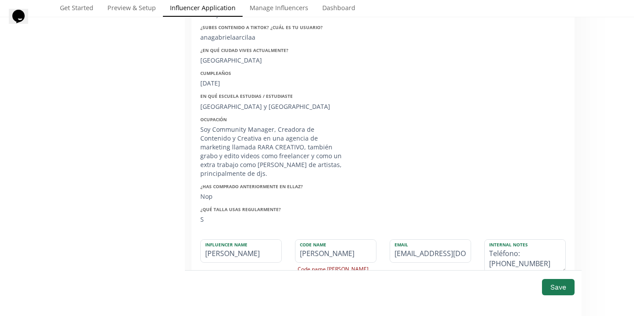
scroll to position [590, 0]
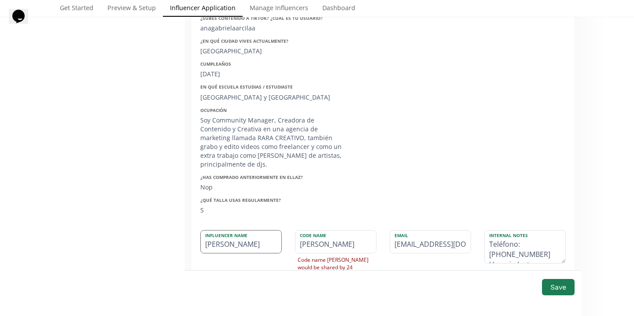
click at [260, 235] on input "Ana Gabriela" at bounding box center [241, 241] width 81 height 22
click at [235, 237] on input "Ana Gabriela Arcila" at bounding box center [241, 241] width 81 height 22
type input "Ana Gabriela Arcila"
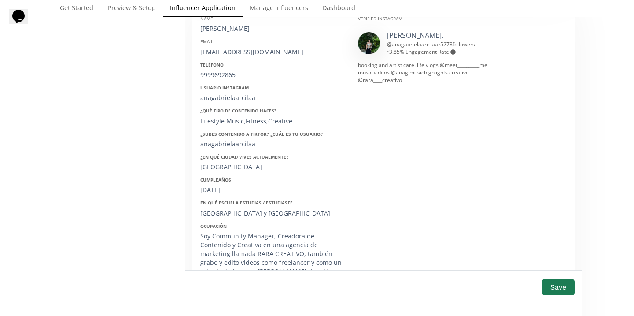
scroll to position [444, 0]
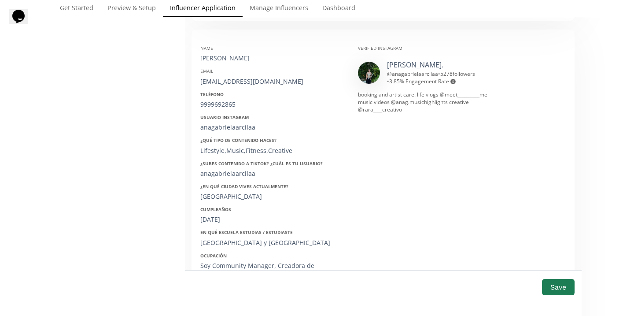
click at [232, 84] on div "anagabrielaarcilarubioo@gmail.com" at bounding box center [272, 81] width 144 height 9
copy div "anagabrielaarcilarubioo@gmail.com"
click at [224, 101] on div "9999692865" at bounding box center [272, 104] width 144 height 9
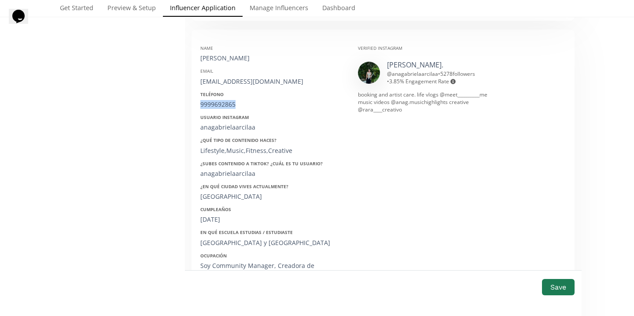
click at [224, 101] on div "9999692865" at bounding box center [272, 104] width 144 height 9
copy div "9999692865"
click at [229, 124] on div "anagabrielaarcilaa" at bounding box center [272, 127] width 144 height 9
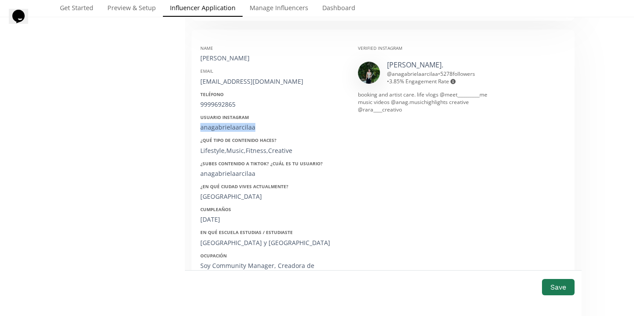
copy div "anagabrielaarcilaa"
click at [216, 217] on div "05/03/2002" at bounding box center [272, 219] width 144 height 9
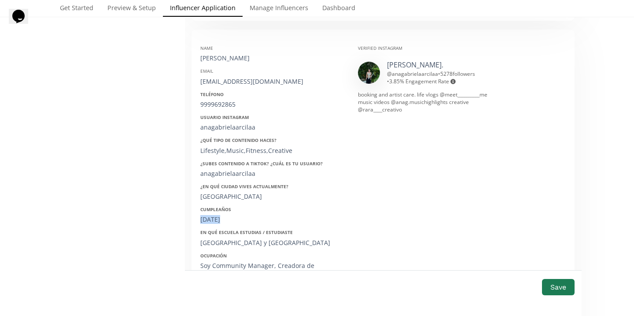
click at [216, 217] on div "05/03/2002" at bounding box center [272, 219] width 144 height 9
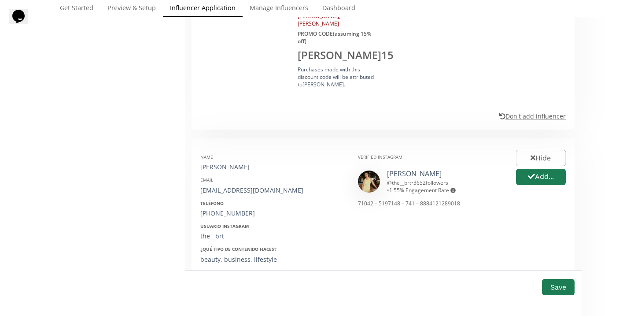
scroll to position [1084, 0]
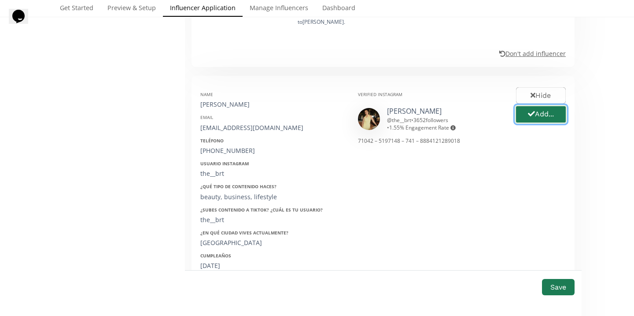
click at [525, 105] on button "Add..." at bounding box center [540, 114] width 52 height 19
click at [242, 100] on div "Bárbara Richardson" at bounding box center [272, 104] width 144 height 9
copy div "Bárbara Richardson"
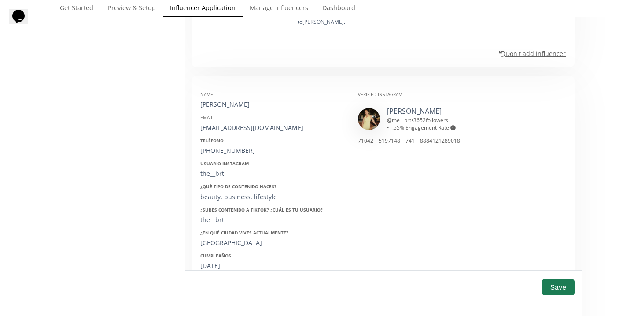
click at [235, 123] on div "brichardsont@gmail.com" at bounding box center [272, 127] width 144 height 9
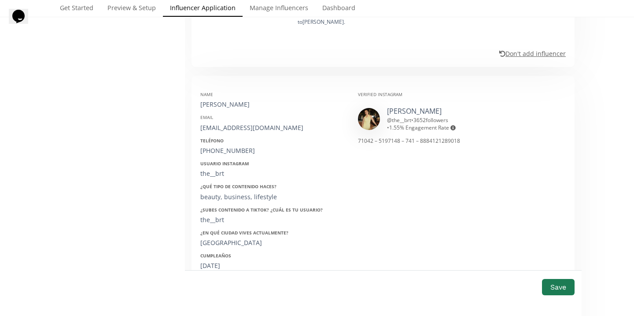
click at [232, 146] on div "+528118014905" at bounding box center [272, 150] width 144 height 9
copy div "528118014905"
click at [214, 169] on div "the__brt" at bounding box center [272, 173] width 144 height 9
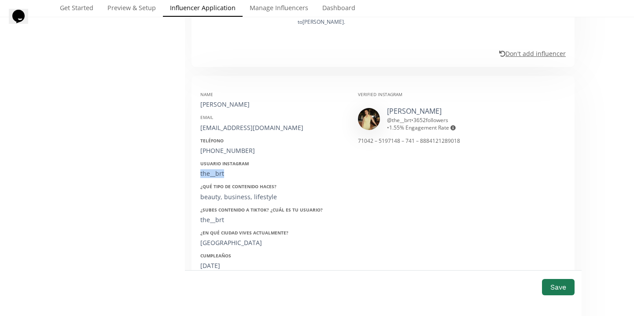
click at [214, 169] on div "the__brt" at bounding box center [272, 173] width 144 height 9
copy div "the__brt"
click at [218, 261] on div "03/07/1992" at bounding box center [272, 265] width 144 height 9
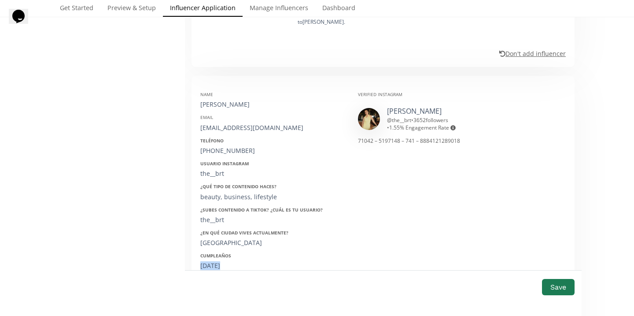
copy div "03/07/1992"
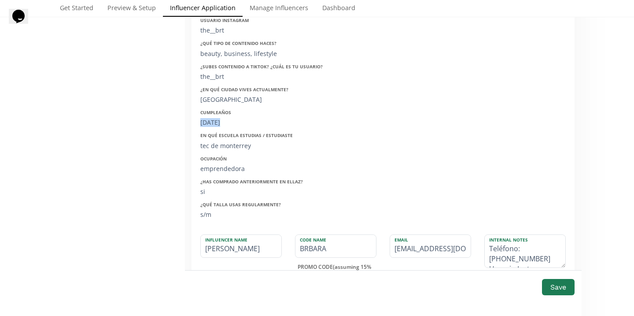
scroll to position [1228, 0]
click at [554, 290] on button "Save" at bounding box center [557, 286] width 35 height 19
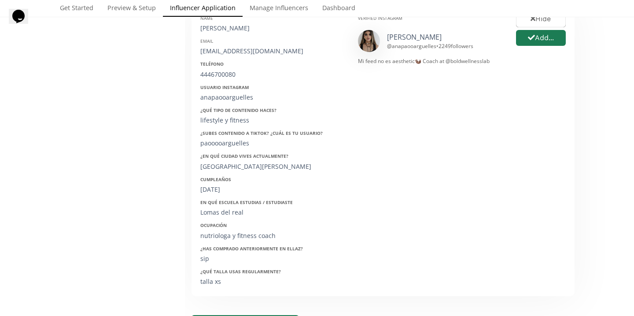
scroll to position [402, 0]
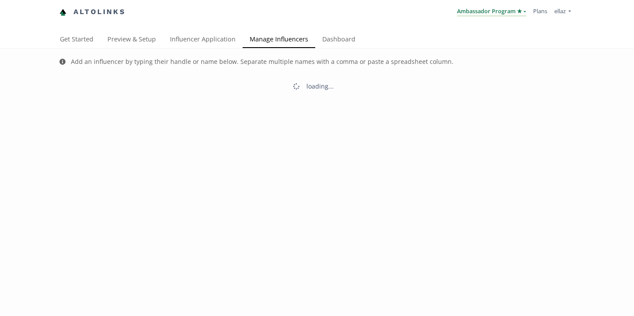
click at [508, 14] on link "Ambassador Program ★" at bounding box center [491, 12] width 69 height 10
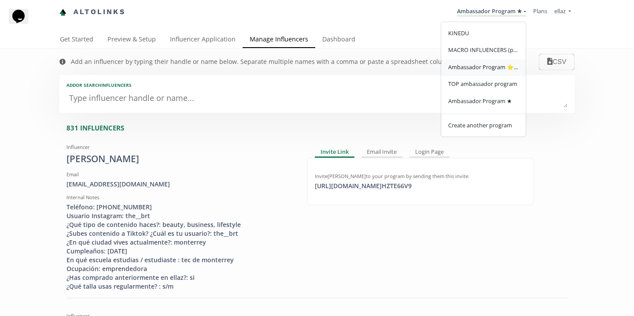
click at [491, 70] on span "Ambassador Program ⭐️⭐️" at bounding box center [483, 67] width 70 height 8
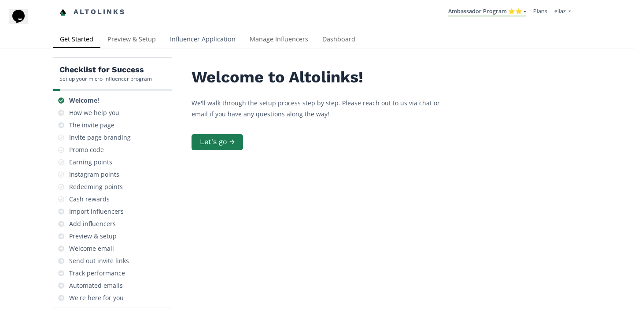
click at [209, 40] on link "Influencer Application" at bounding box center [203, 40] width 80 height 18
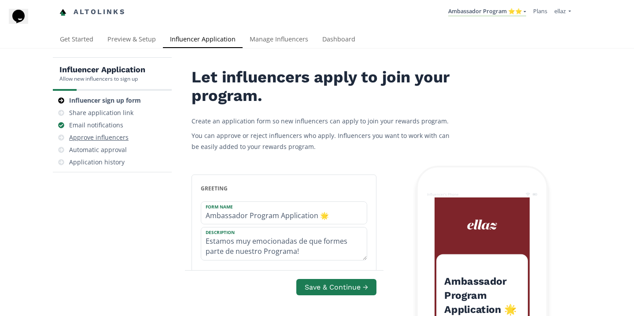
click at [117, 136] on div "Approve influencers" at bounding box center [98, 137] width 59 height 9
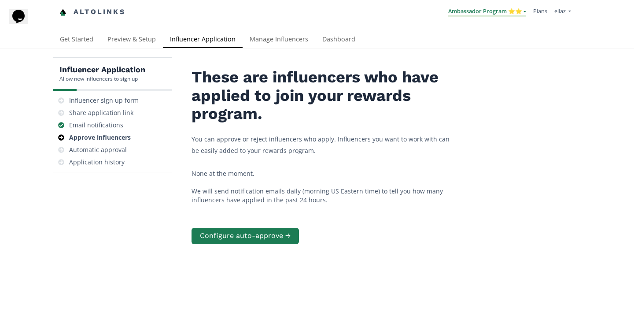
click at [489, 14] on link "Ambassador Program ⭐️⭐️" at bounding box center [487, 12] width 78 height 10
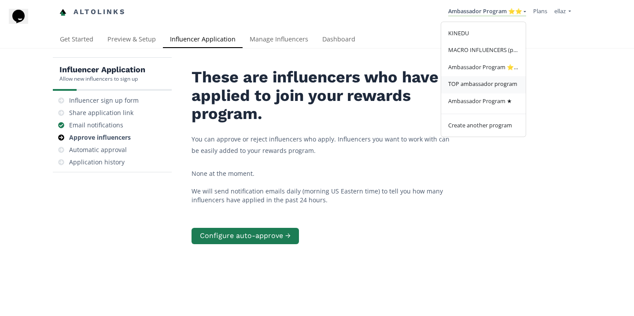
click at [473, 89] on link "TOP ambassador program" at bounding box center [483, 84] width 84 height 17
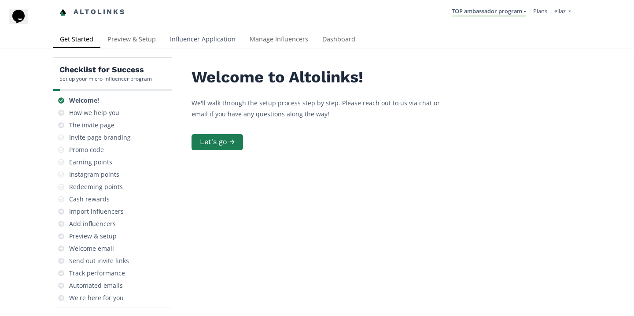
click at [199, 40] on link "Influencer Application" at bounding box center [203, 40] width 80 height 18
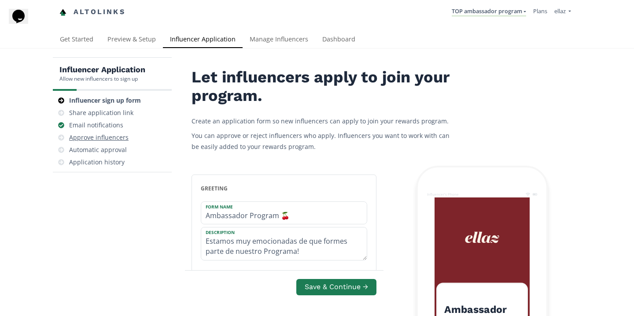
click at [106, 139] on div "Approve influencers" at bounding box center [98, 137] width 59 height 9
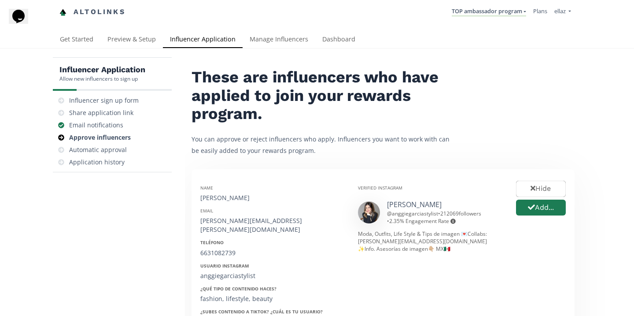
click at [405, 211] on div "@ anggiegarciastylist • 212069 followers • 2.35 % Engagement Rate Engagement ra…" at bounding box center [444, 216] width 115 height 15
click at [409, 207] on link "[PERSON_NAME]" at bounding box center [414, 204] width 55 height 10
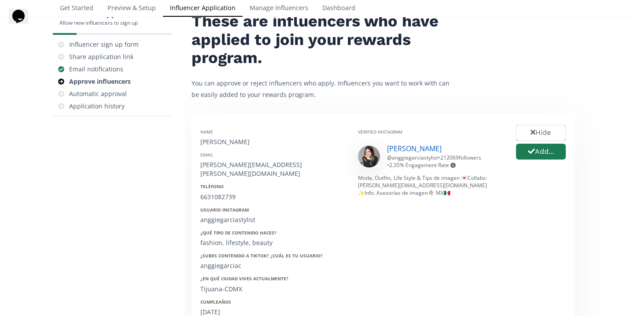
scroll to position [59, 0]
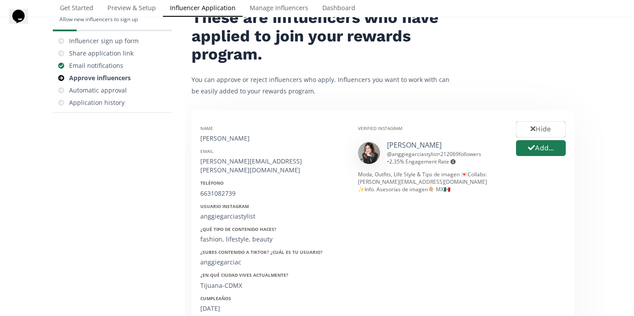
click at [225, 132] on div "Name [PERSON_NAME]" at bounding box center [272, 134] width 144 height 18
click at [225, 132] on div "Name Anggie García" at bounding box center [272, 134] width 144 height 18
copy div "Anggie"
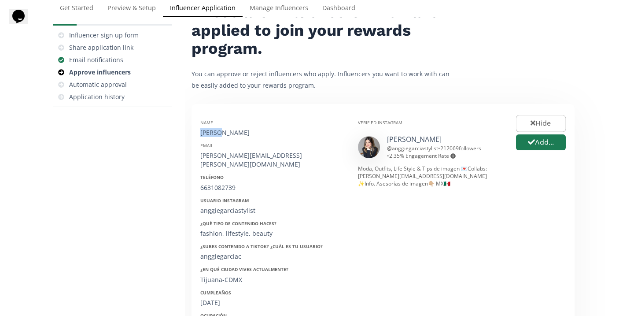
scroll to position [66, 0]
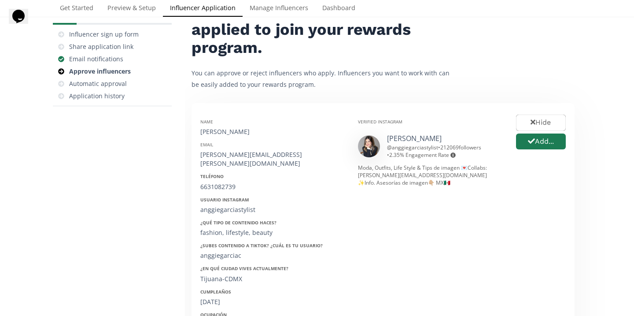
click at [225, 129] on div "[PERSON_NAME]" at bounding box center [272, 131] width 144 height 9
copy div "[PERSON_NAME]"
click at [232, 160] on div "Name Anggie García Email anggie.garcia.redes@gmail.com Teléfono 6631082739 Usua…" at bounding box center [273, 255] width 158 height 287
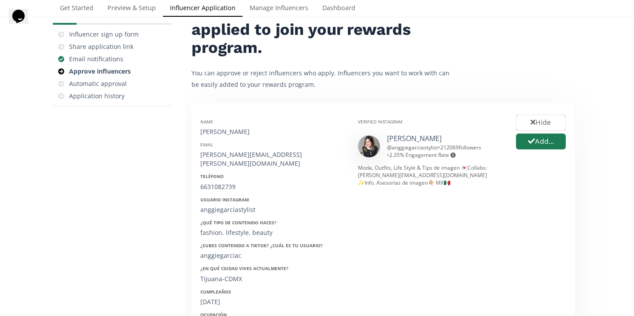
click at [242, 157] on div "anggie.garcia.redes@gmail.com" at bounding box center [272, 159] width 144 height 18
copy div "anggie.garcia.redes@gmail.com"
click at [216, 182] on div "6631082739" at bounding box center [272, 186] width 144 height 9
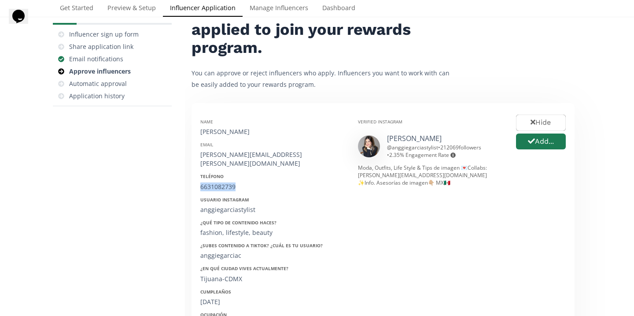
click at [216, 182] on div "6631082739" at bounding box center [272, 186] width 144 height 9
copy div "6631082739"
click at [226, 205] on div "anggiegarciastylist" at bounding box center [272, 209] width 144 height 9
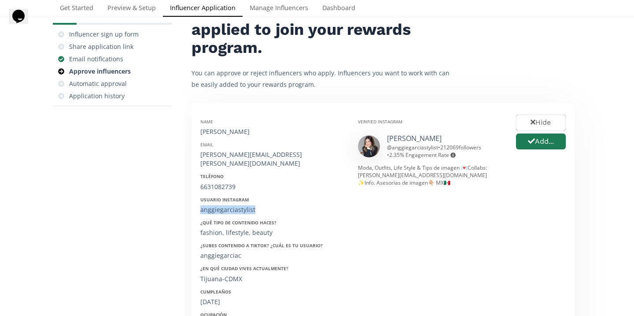
copy div "anggiegarciastylist"
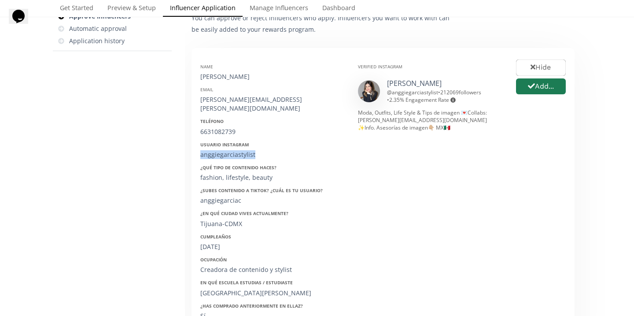
scroll to position [125, 0]
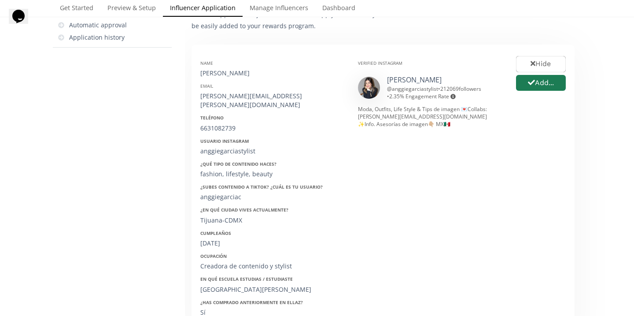
click at [218, 239] on div "27/02/1997" at bounding box center [272, 243] width 144 height 9
copy div "27/02/1997"
click at [536, 89] on button "Add..." at bounding box center [540, 82] width 52 height 19
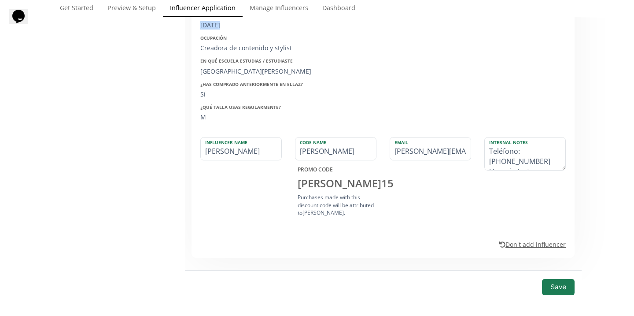
scroll to position [341, 0]
click at [549, 279] on button "Save" at bounding box center [557, 286] width 35 height 19
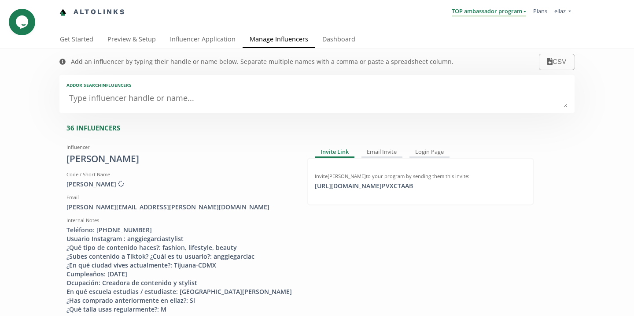
click at [469, 9] on link "TOP ambassador program" at bounding box center [488, 12] width 74 height 10
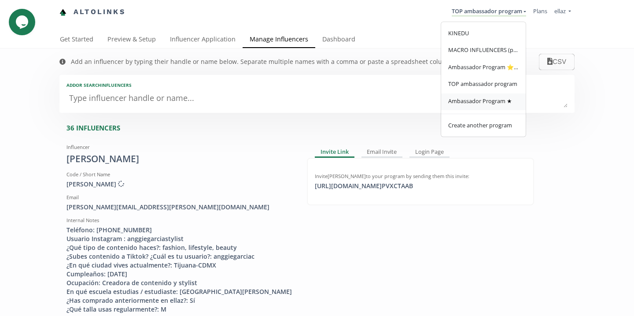
click at [474, 109] on link "Ambassador Program ★" at bounding box center [483, 101] width 84 height 17
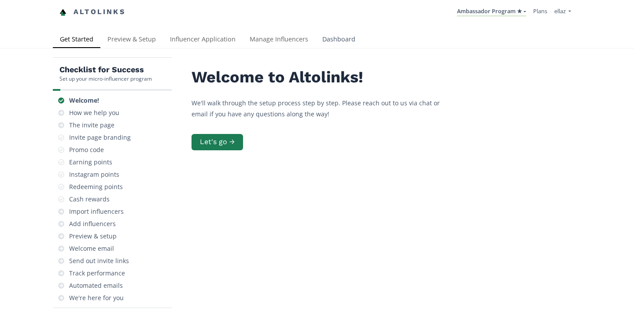
click at [329, 38] on link "Dashboard" at bounding box center [338, 40] width 47 height 18
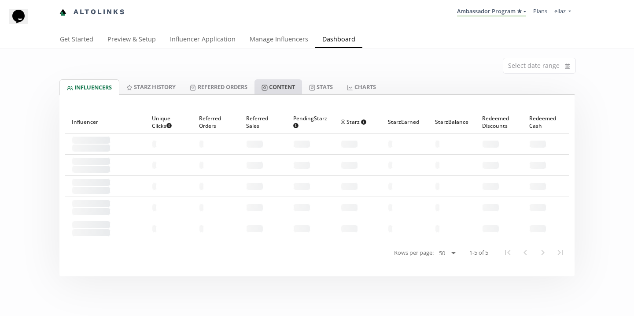
click at [294, 86] on link "Content" at bounding box center [278, 86] width 48 height 15
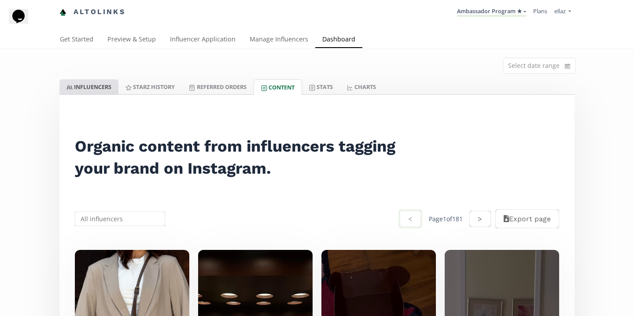
click at [92, 86] on link "INFLUENCERS" at bounding box center [88, 86] width 59 height 15
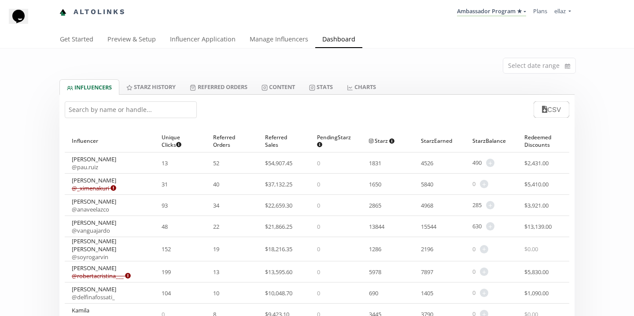
click at [160, 106] on input "text" at bounding box center [131, 109] width 132 height 17
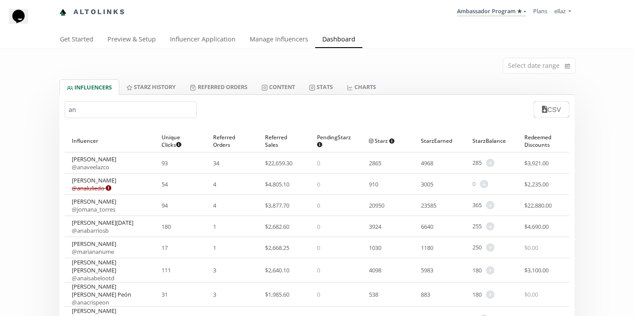
type input "a"
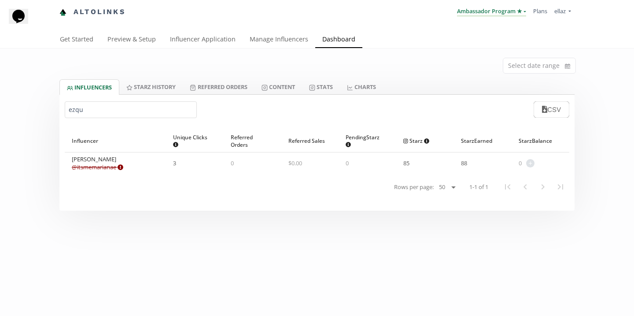
type input "ezqu"
click at [477, 10] on link "Ambassador Program ★" at bounding box center [491, 12] width 69 height 10
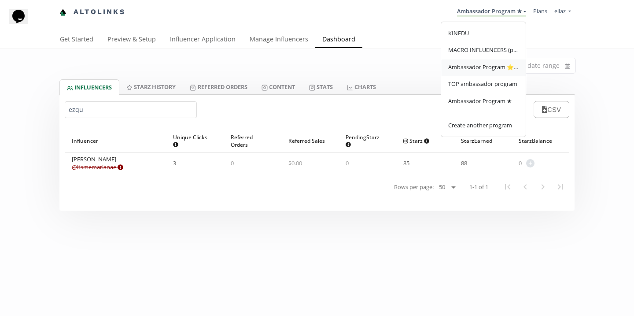
click at [492, 70] on span "Ambassador Program ⭐️⭐️" at bounding box center [483, 67] width 70 height 8
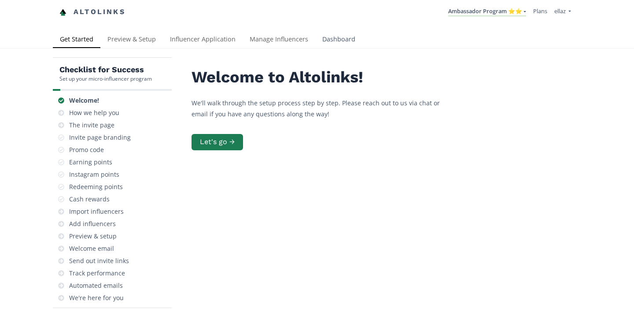
click at [350, 34] on link "Dashboard" at bounding box center [338, 40] width 47 height 18
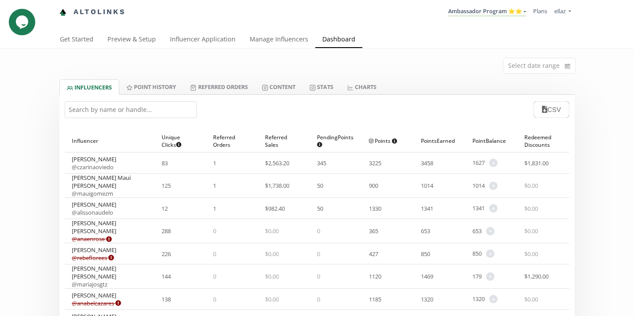
click at [122, 110] on input "text" at bounding box center [131, 109] width 132 height 17
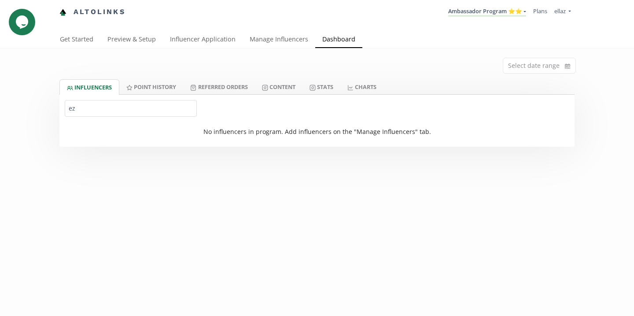
type input "e"
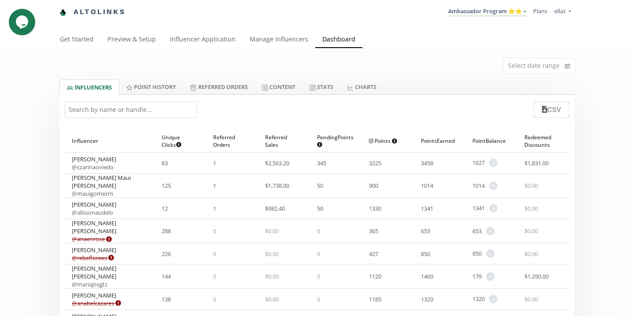
click at [474, 18] on li "Ambassador Program ⭐️⭐️ KINEDU MACRO INFLUENCERS (prog ventas) Ambassador Progr…" at bounding box center [486, 12] width 85 height 17
click at [477, 15] on link "Ambassador Program ⭐️⭐️" at bounding box center [487, 12] width 78 height 10
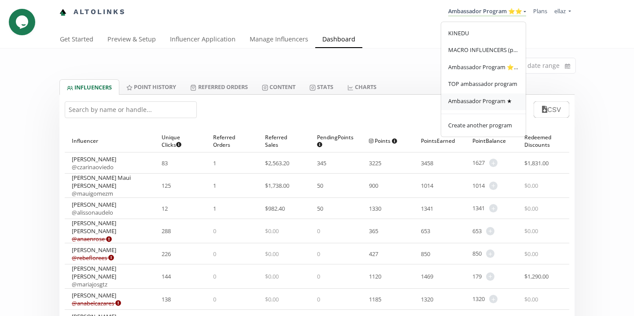
click at [482, 98] on span "Ambassador Program ★" at bounding box center [480, 101] width 64 height 8
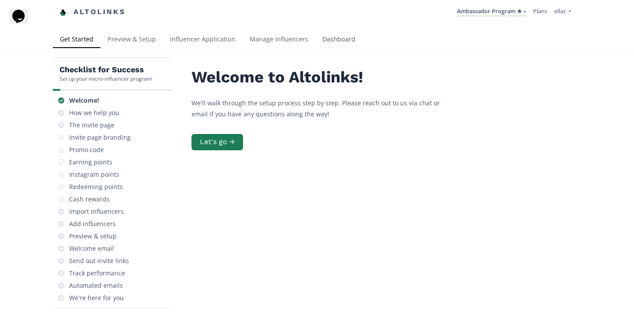
click at [335, 45] on link "Dashboard" at bounding box center [338, 40] width 47 height 18
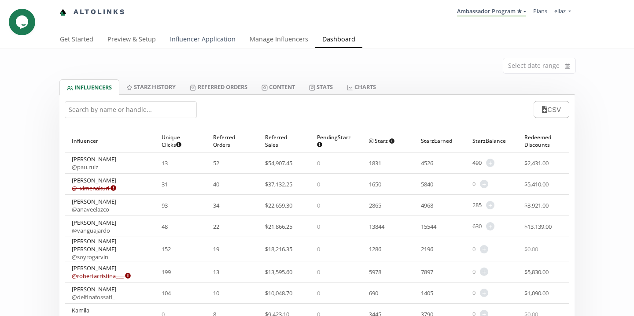
click at [195, 43] on link "Influencer Application" at bounding box center [203, 40] width 80 height 18
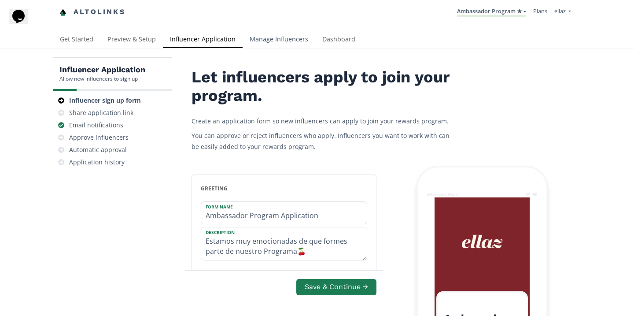
click at [291, 36] on link "Manage Influencers" at bounding box center [278, 40] width 73 height 18
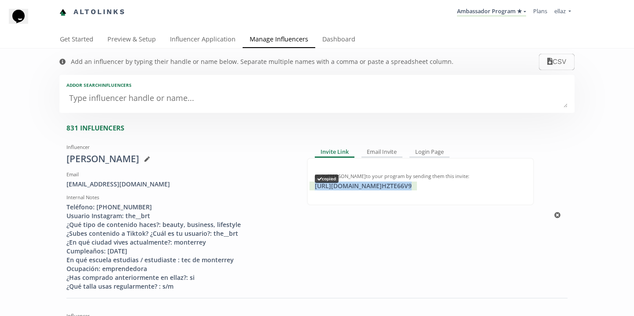
click at [366, 190] on div "https://app.altolinks.com/invite/ HZTE66V9 copied" at bounding box center [362, 185] width 107 height 9
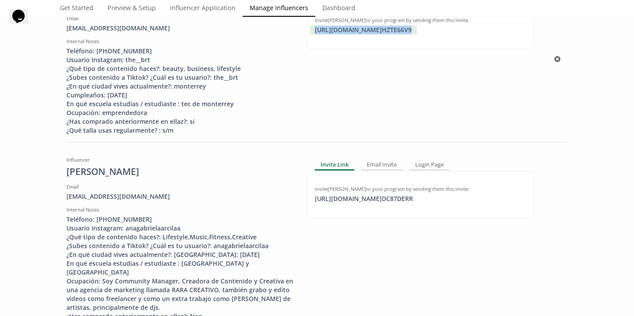
scroll to position [157, 0]
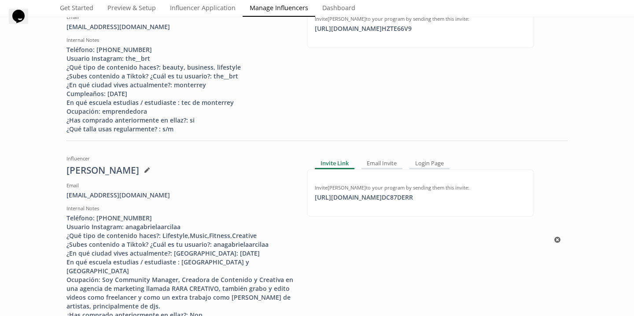
click at [361, 202] on div "Invite Ana Gabriela Arcila to your program by sending them this invite: https:/…" at bounding box center [420, 193] width 227 height 48
click at [363, 200] on div "https://app.altolinks.com/invite/ DC87DERR copied" at bounding box center [363, 197] width 109 height 9
copy div "https://app.altol"
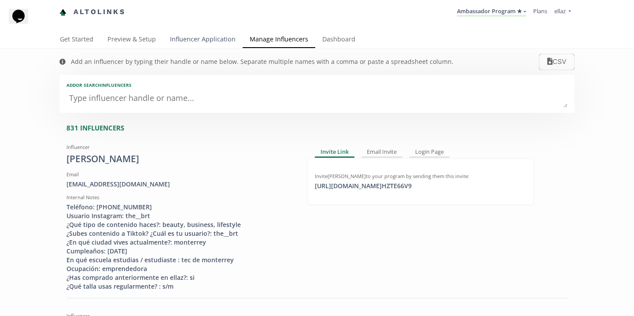
click at [198, 42] on link "Influencer Application" at bounding box center [203, 40] width 80 height 18
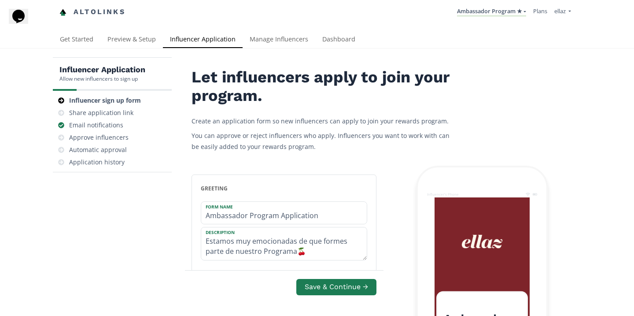
click at [285, 47] on link "Manage Influencers" at bounding box center [278, 40] width 73 height 18
